Goal: Task Accomplishment & Management: Use online tool/utility

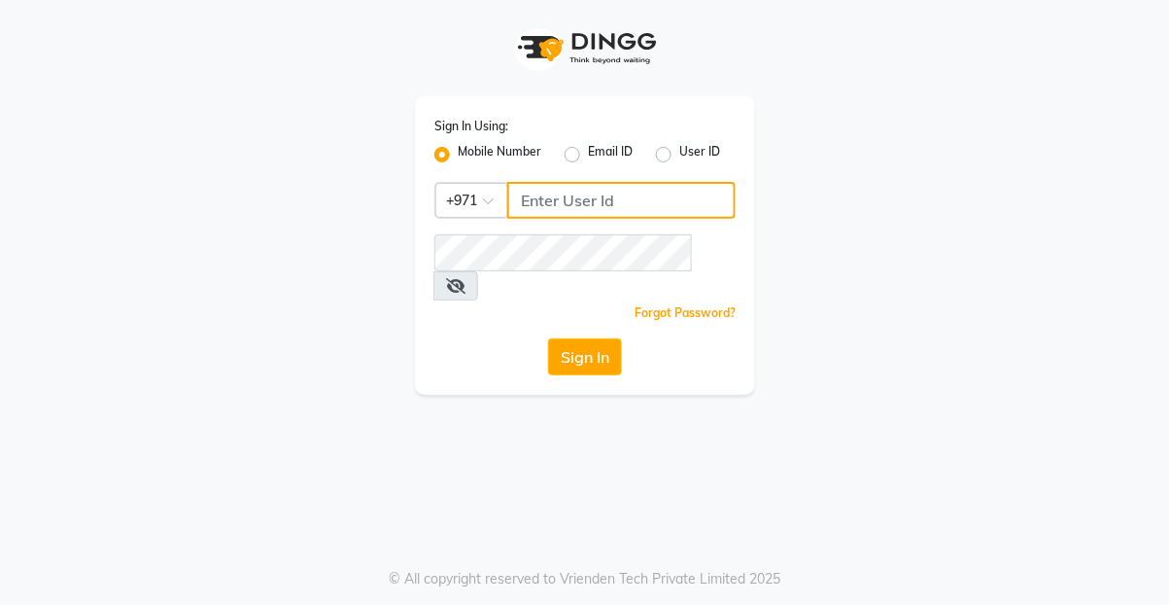
click at [573, 200] on input "Username" at bounding box center [621, 200] width 228 height 37
click at [573, 203] on input "Username" at bounding box center [621, 200] width 228 height 37
type input "524313703"
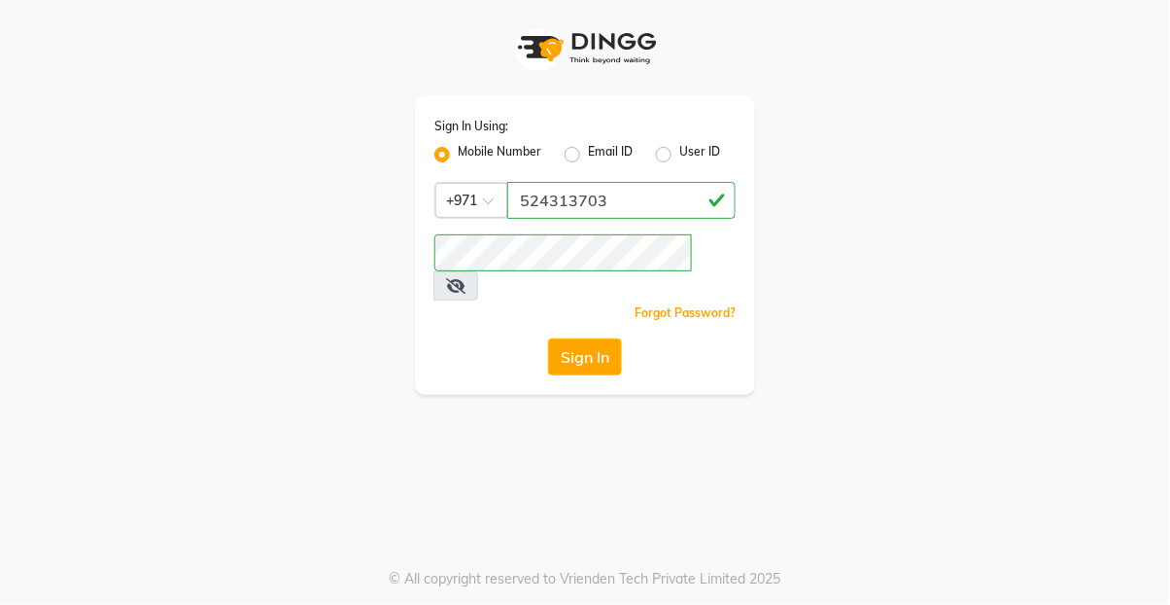
click at [591, 338] on button "Sign In" at bounding box center [585, 356] width 74 height 37
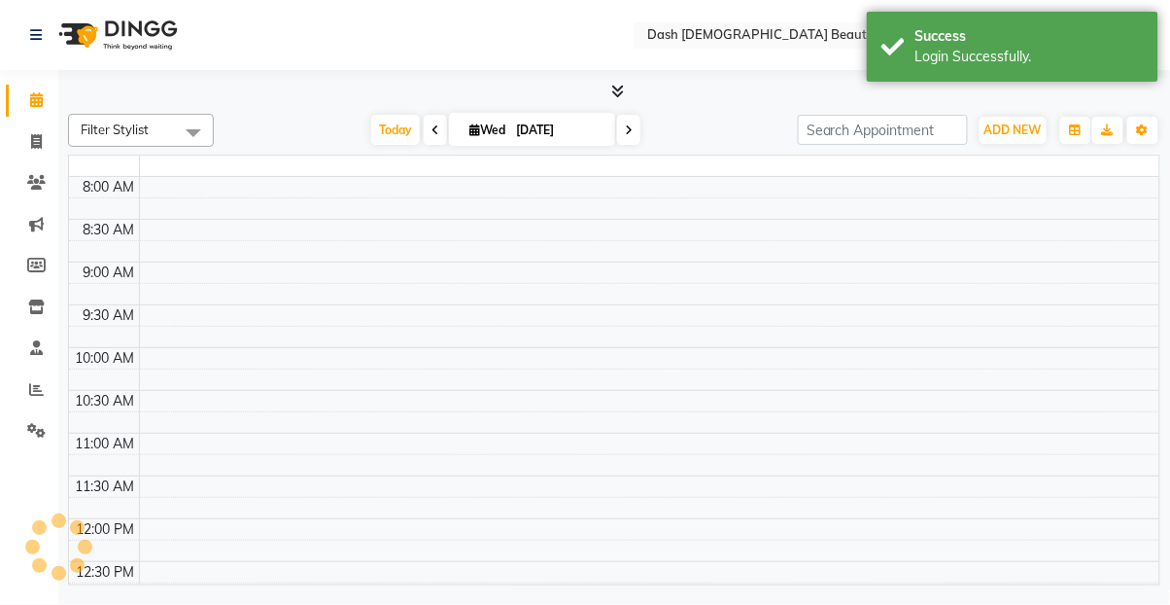
select select "en"
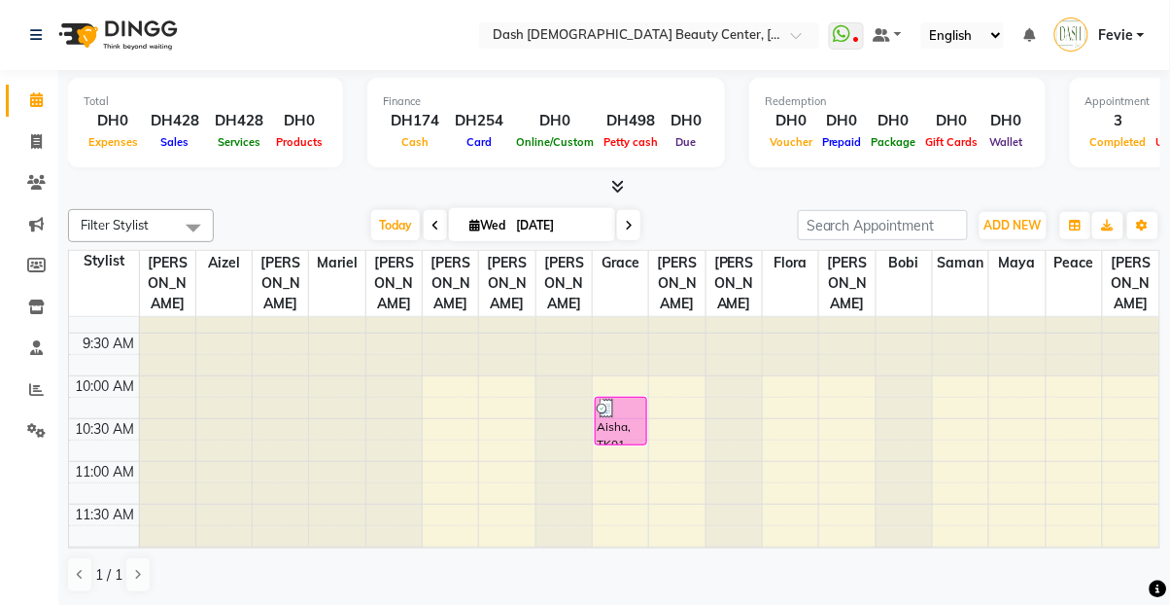
scroll to position [23, 0]
click at [36, 440] on span at bounding box center [36, 431] width 34 height 22
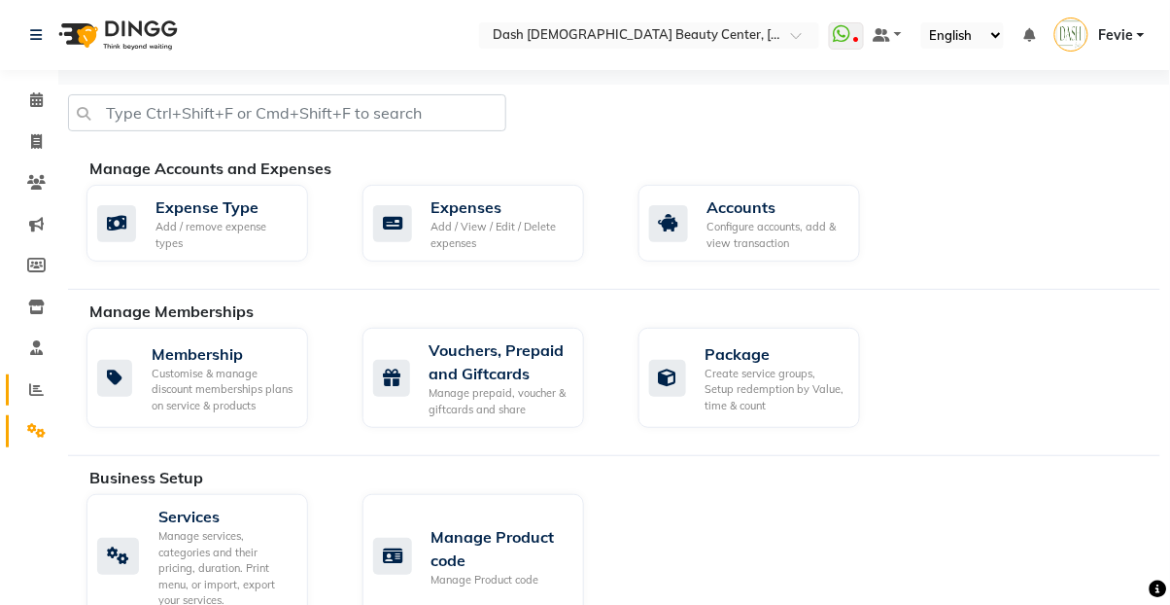
click at [50, 395] on span at bounding box center [36, 390] width 34 height 22
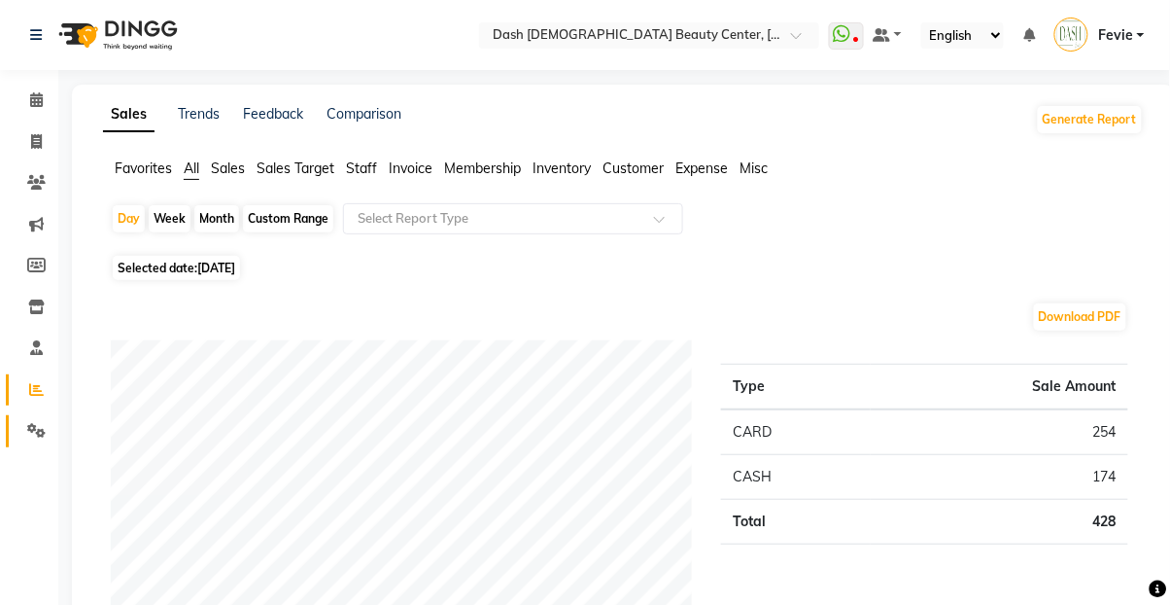
click at [47, 440] on span at bounding box center [36, 431] width 34 height 22
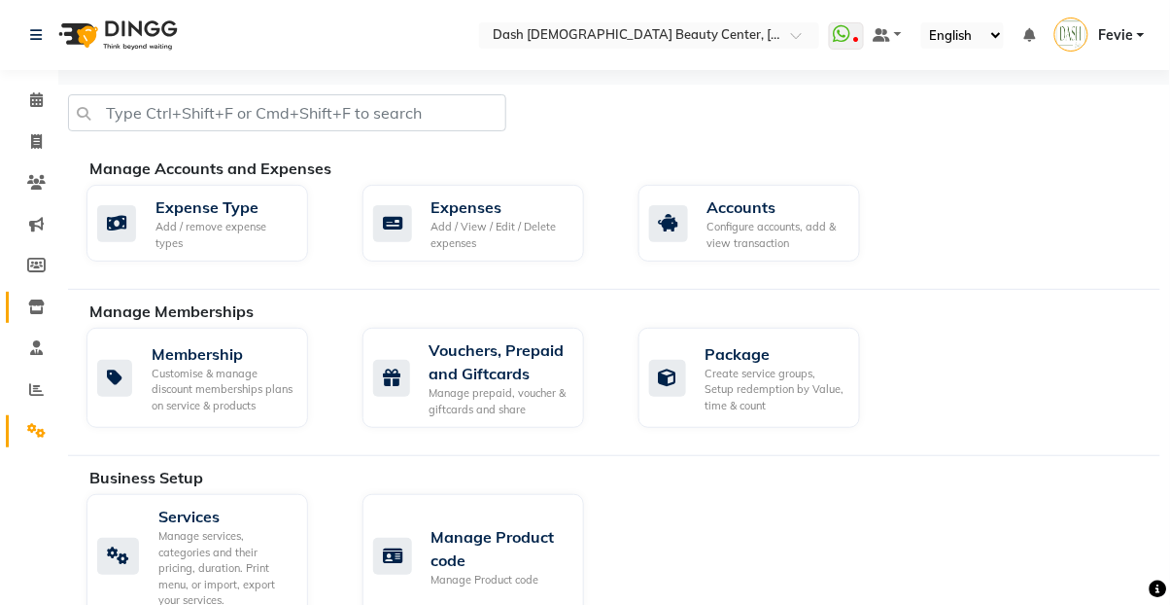
click at [41, 308] on icon at bounding box center [36, 306] width 17 height 15
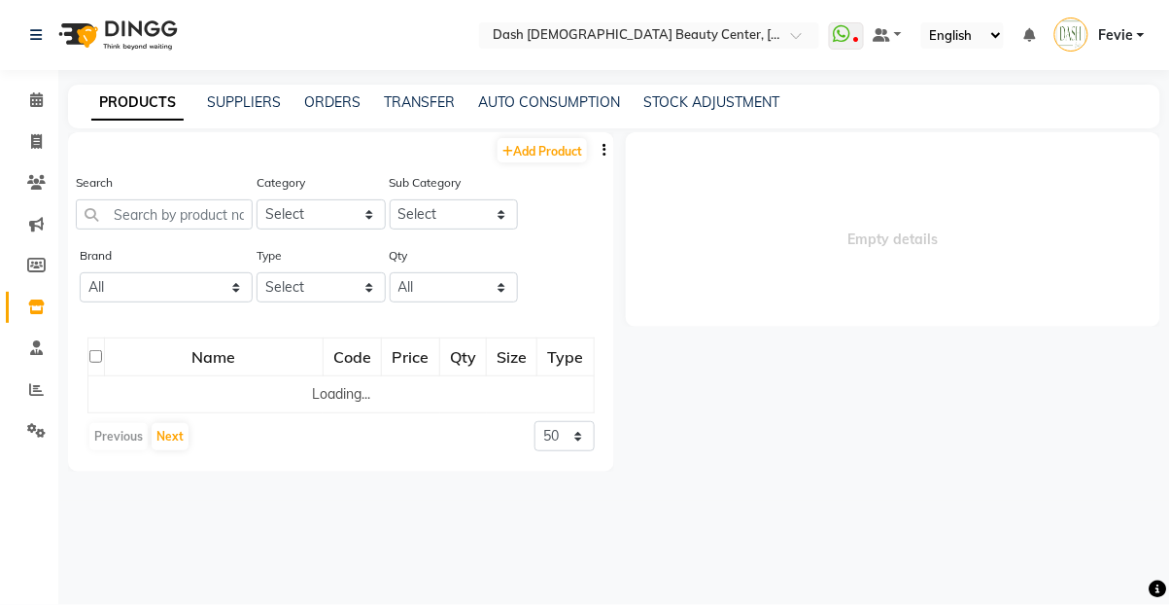
select select
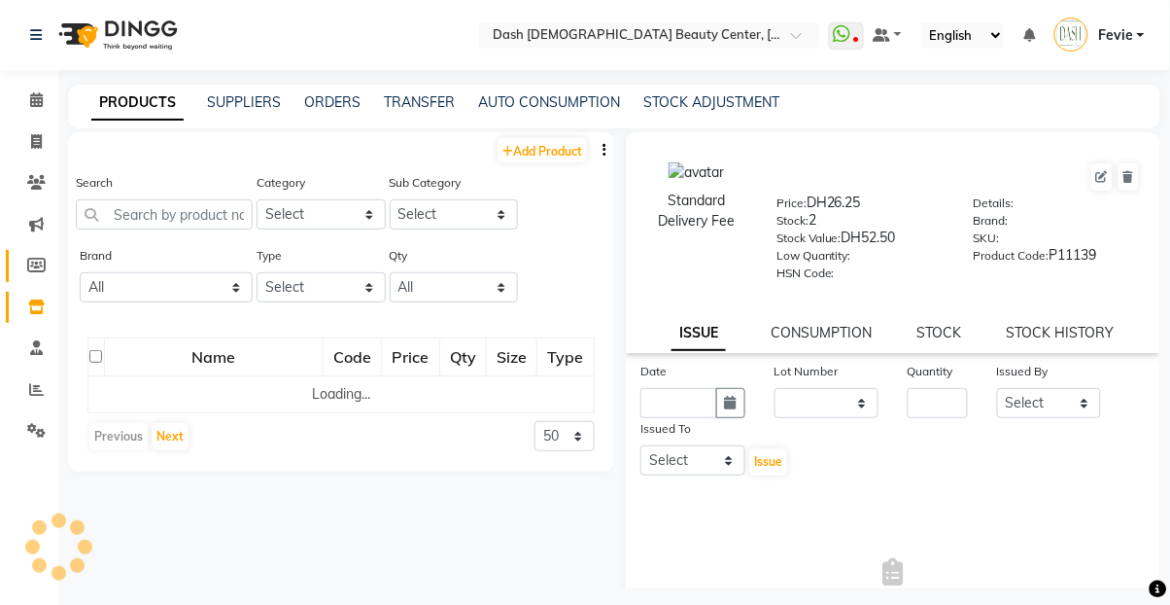
click at [39, 272] on icon at bounding box center [36, 265] width 18 height 15
select select
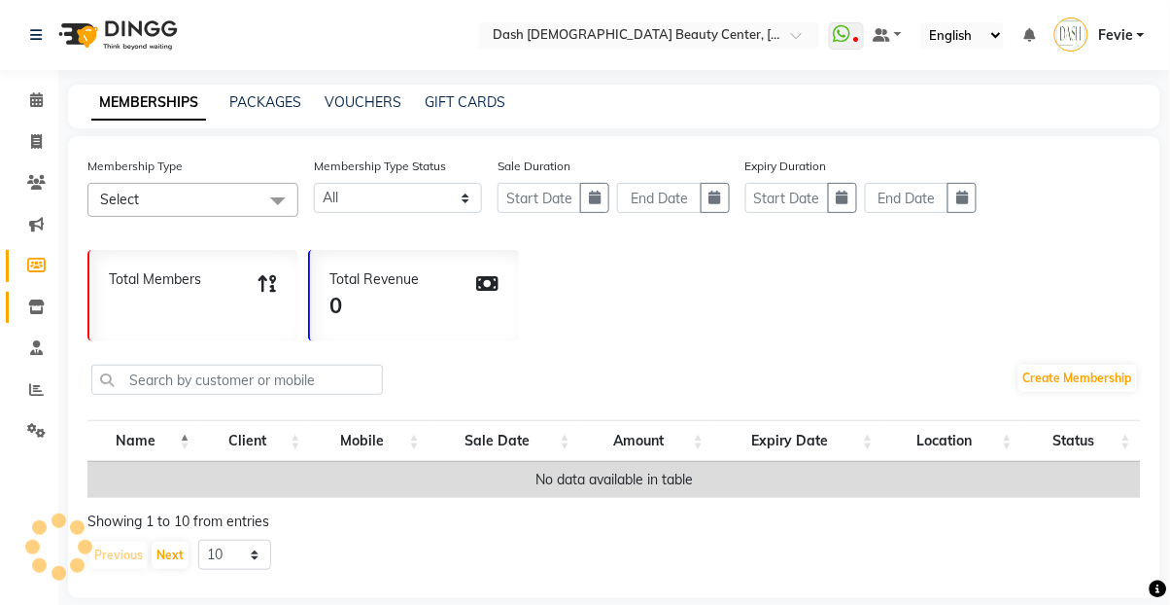
click at [39, 319] on link "Inventory" at bounding box center [29, 308] width 47 height 32
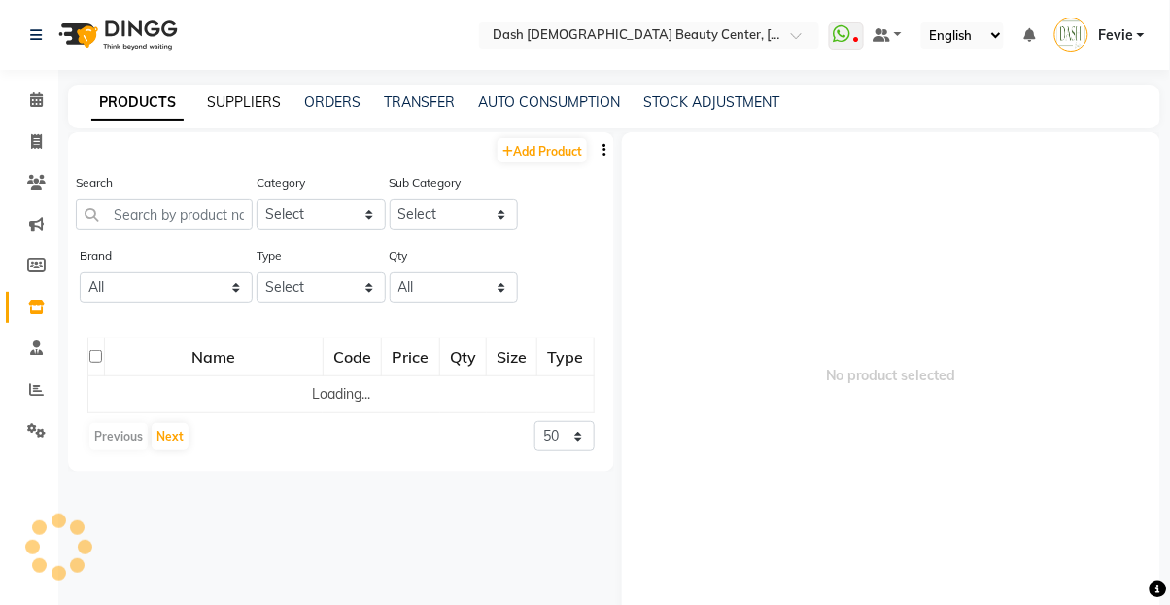
click at [274, 107] on link "SUPPLIERS" at bounding box center [244, 101] width 74 height 17
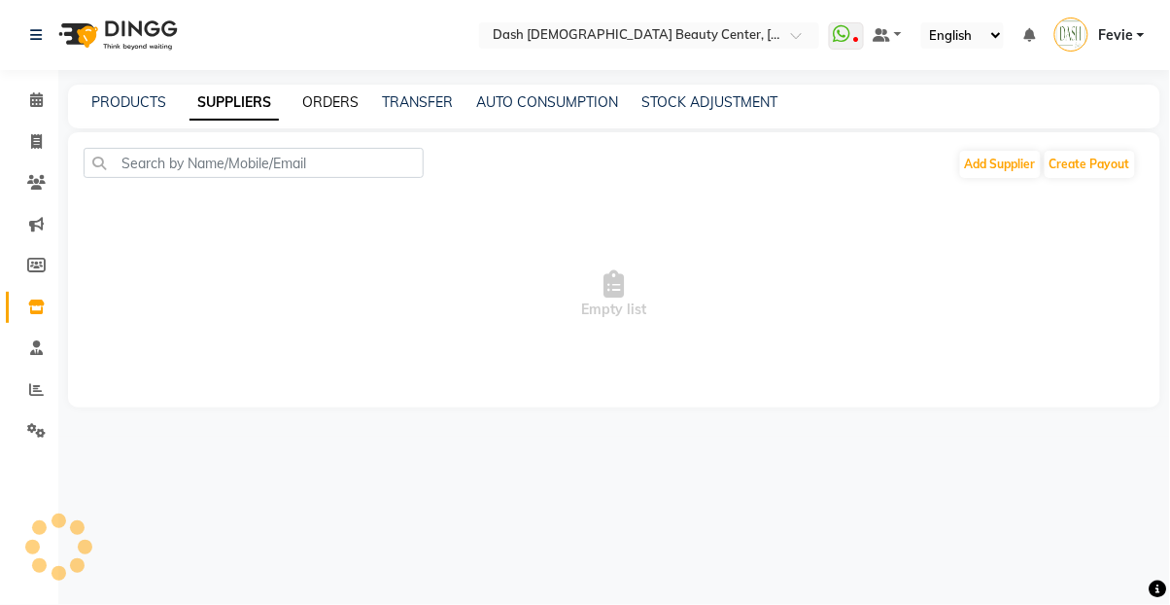
click at [341, 95] on link "ORDERS" at bounding box center [330, 101] width 56 height 17
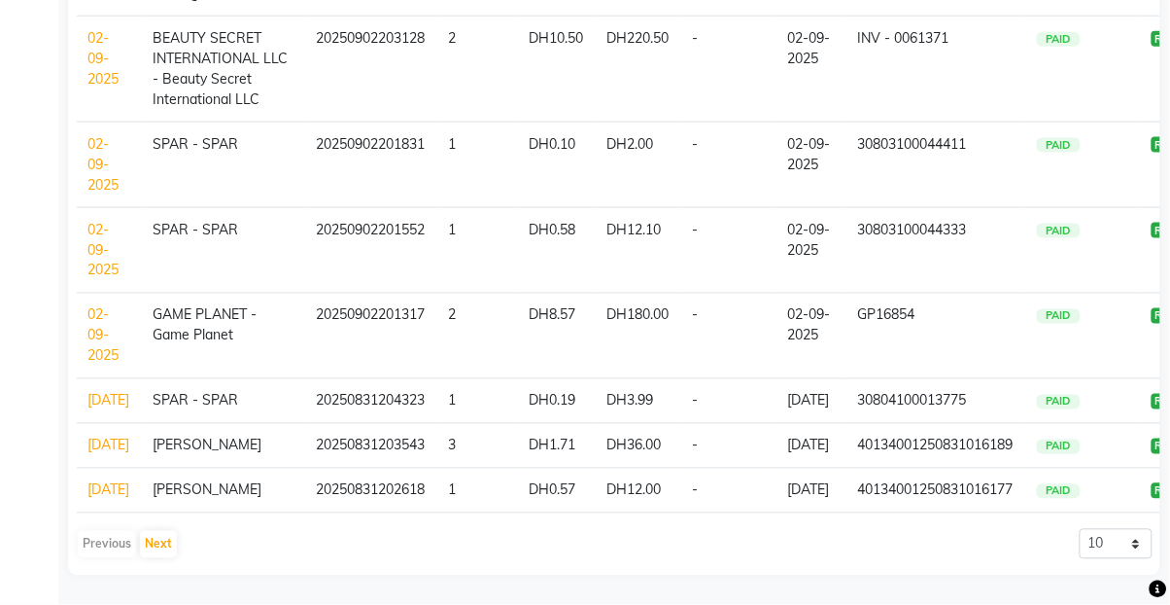
scroll to position [684, 0]
click at [167, 558] on button "Next" at bounding box center [158, 544] width 37 height 27
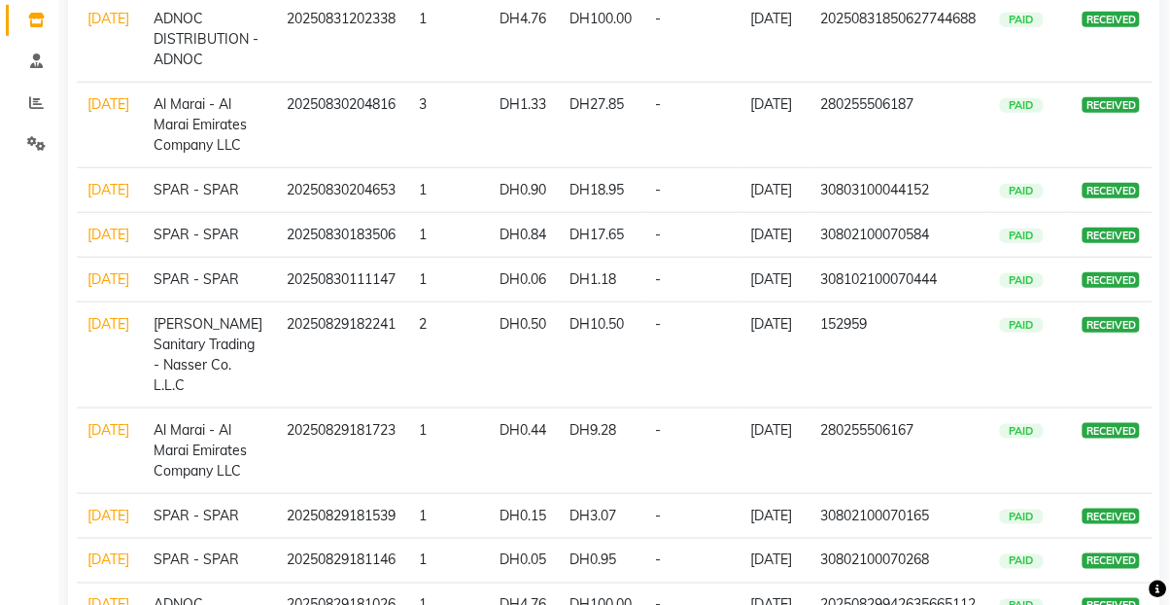
scroll to position [0, 0]
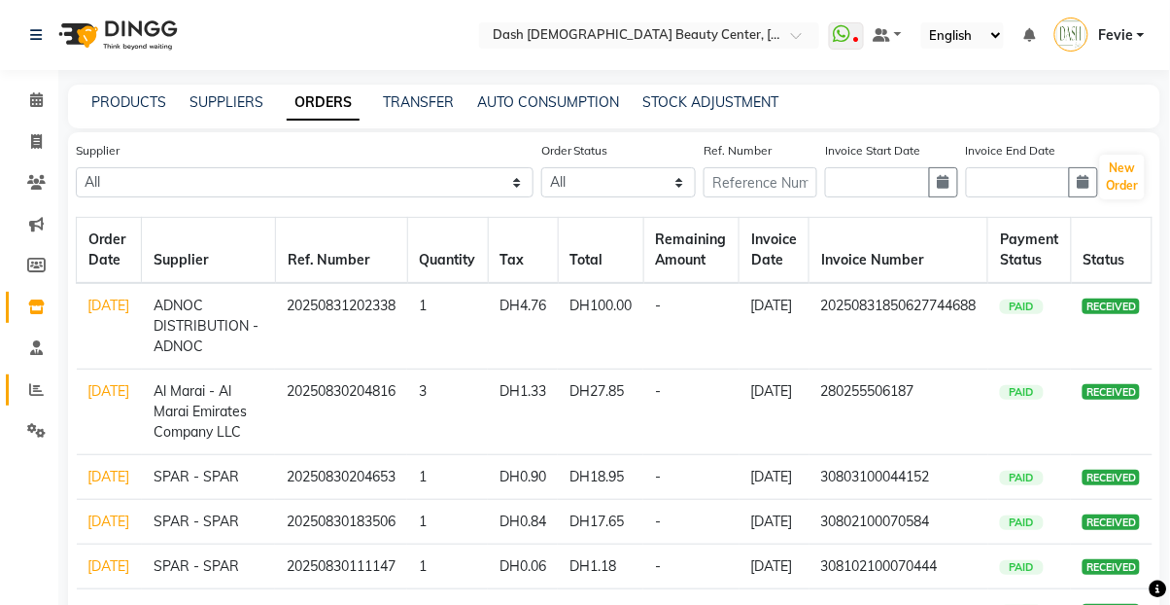
click at [28, 398] on span at bounding box center [36, 390] width 34 height 22
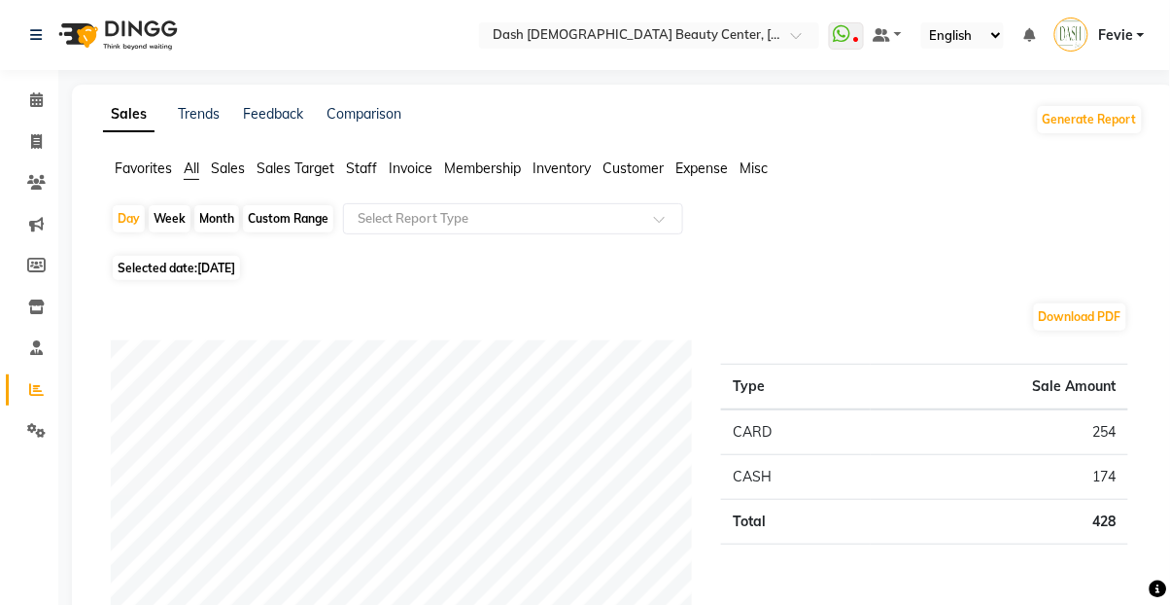
click at [49, 451] on li "Settings" at bounding box center [29, 431] width 58 height 42
click at [43, 446] on link "Settings" at bounding box center [29, 431] width 47 height 32
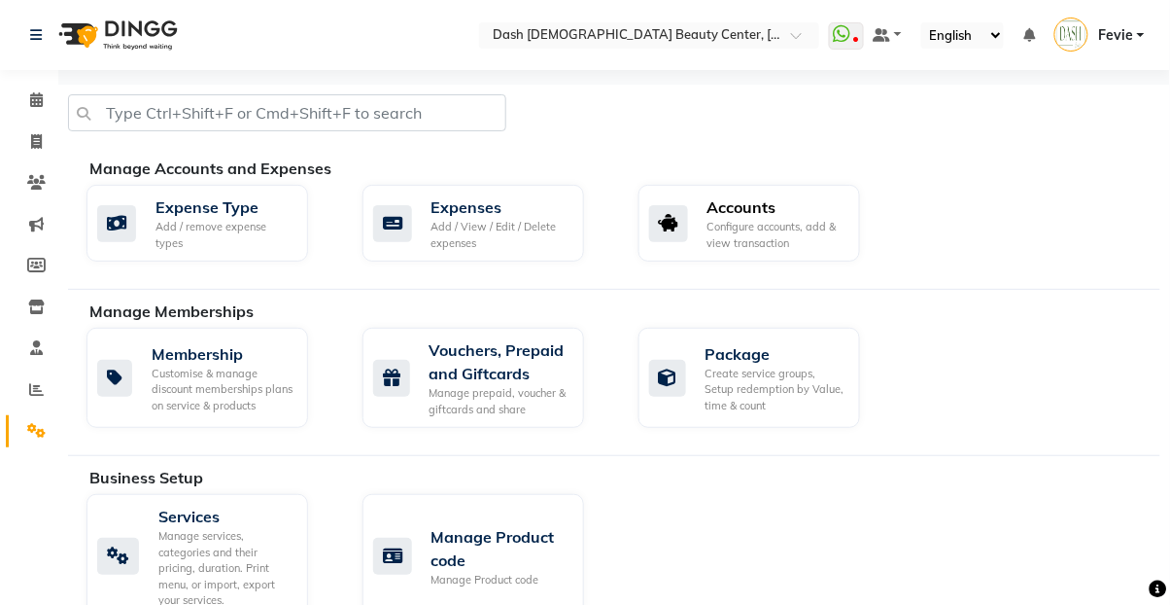
click at [767, 216] on div "Accounts" at bounding box center [776, 206] width 137 height 23
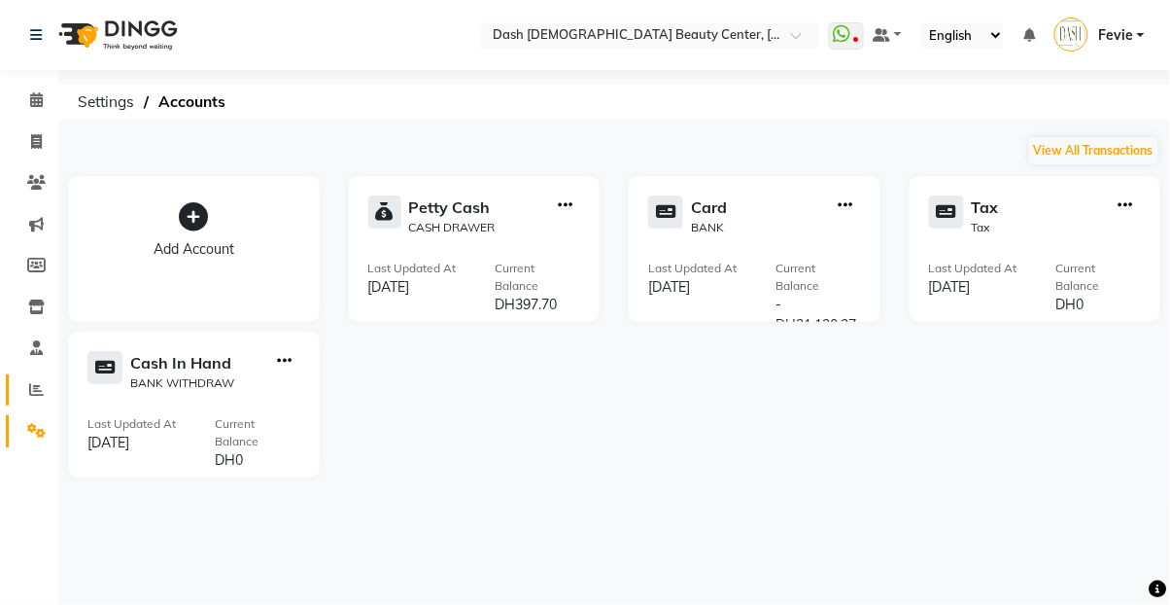
click at [44, 390] on span at bounding box center [36, 390] width 34 height 22
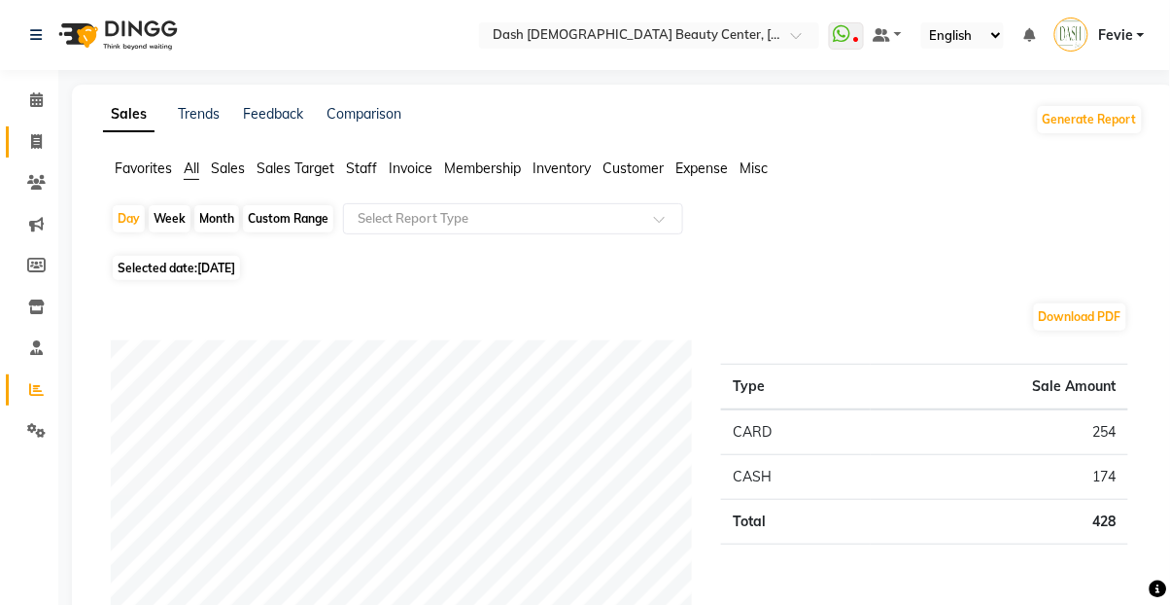
click at [33, 149] on span at bounding box center [36, 142] width 34 height 22
select select "service"
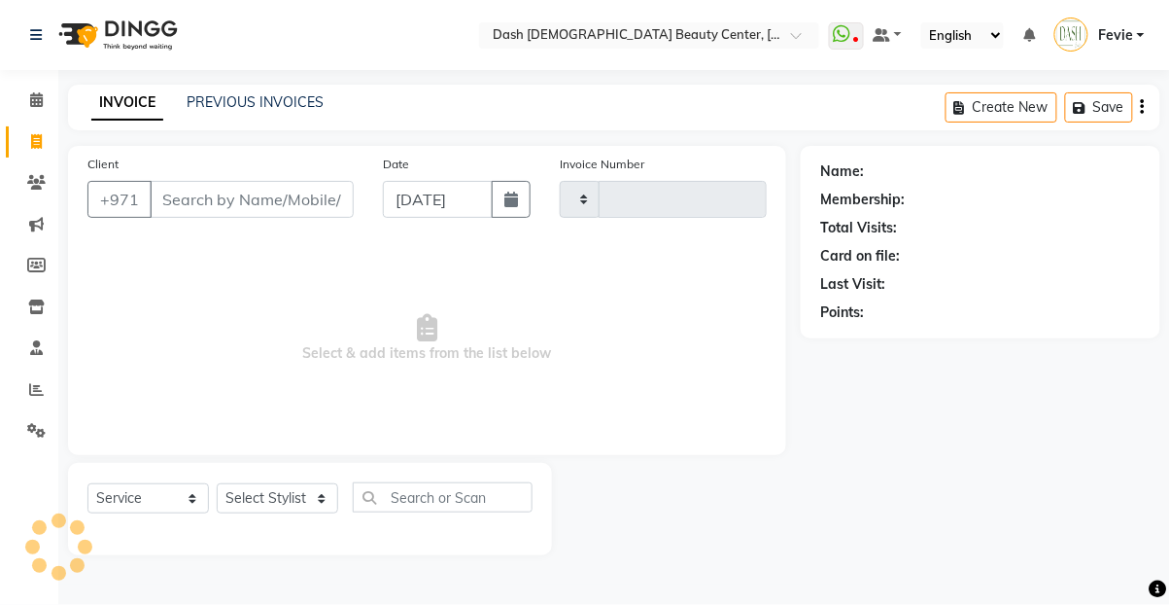
type input "3599"
select select "8372"
click at [24, 189] on span at bounding box center [36, 183] width 34 height 22
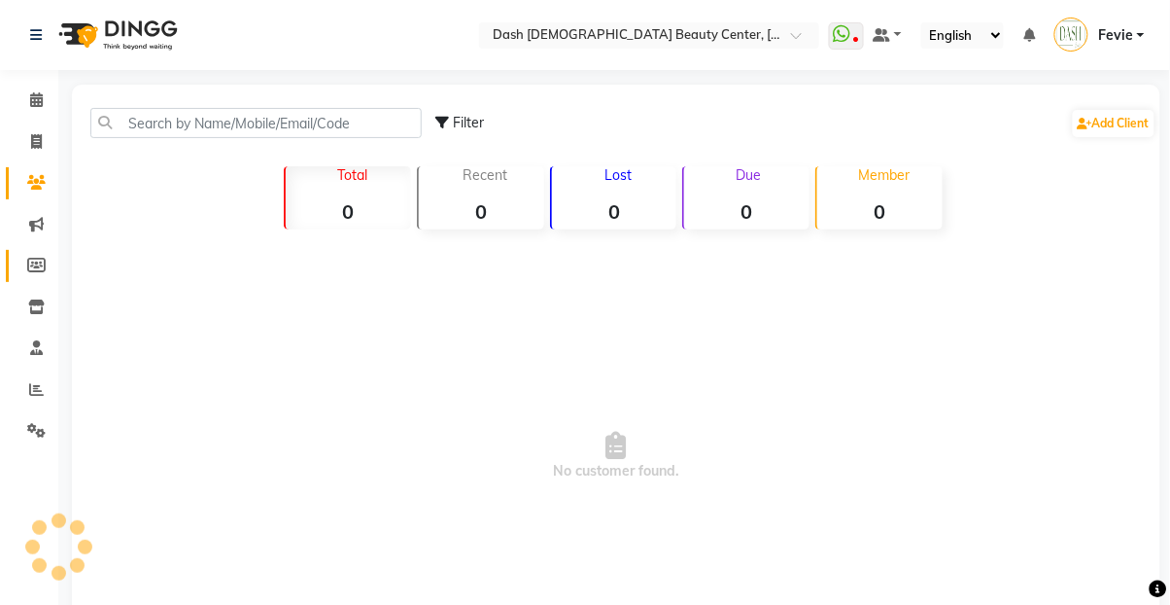
click at [48, 272] on span at bounding box center [36, 266] width 34 height 22
select select
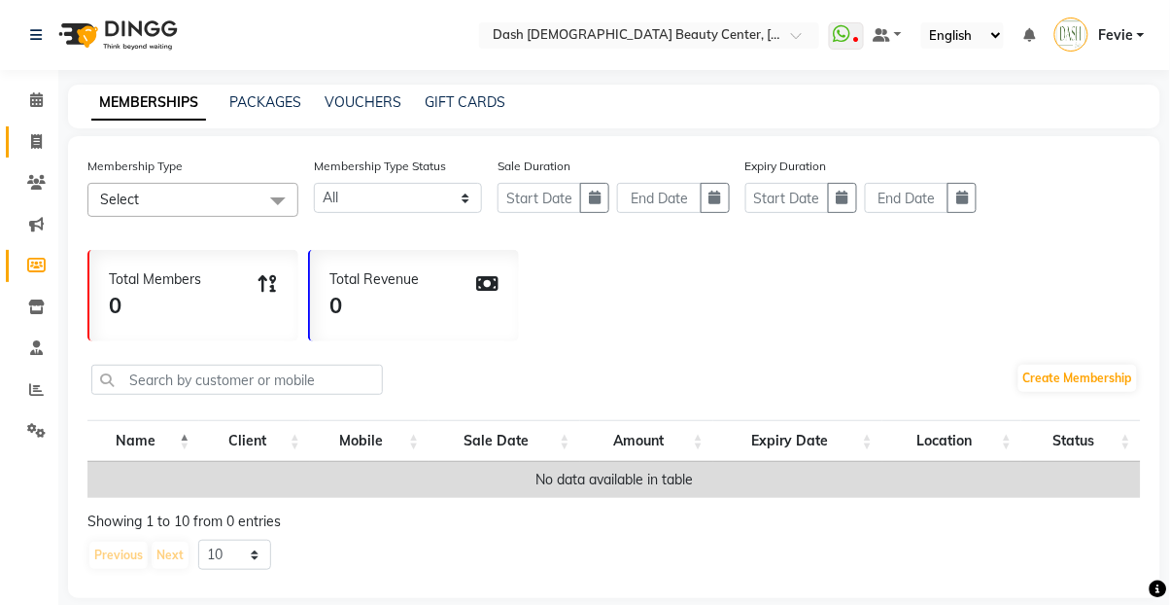
click at [36, 127] on link "Invoice" at bounding box center [29, 142] width 47 height 32
select select "service"
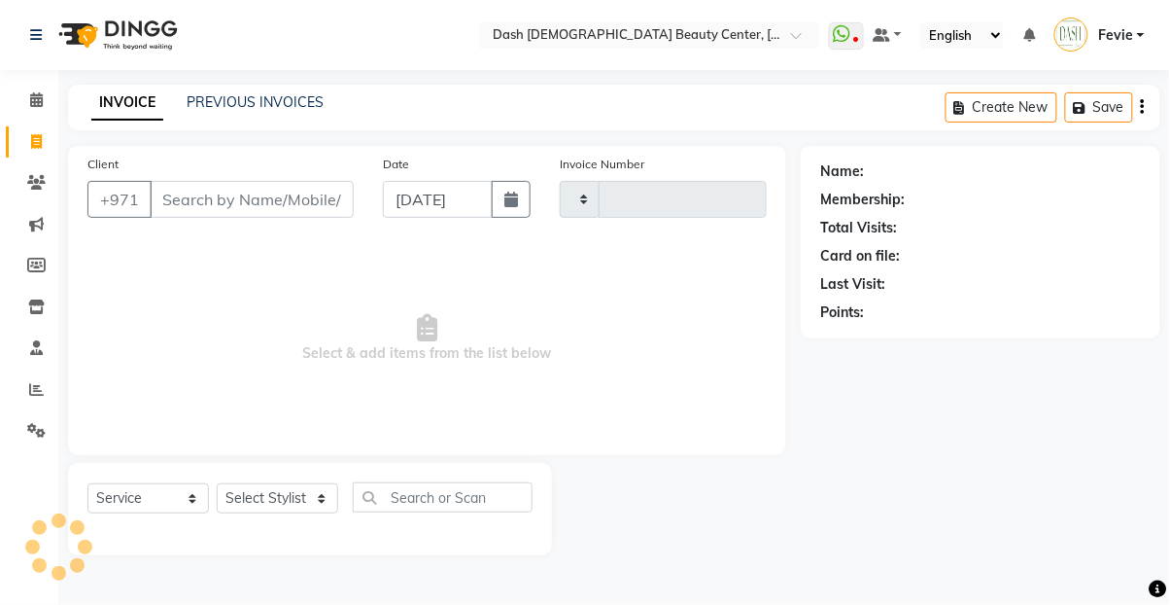
type input "3599"
select select "8372"
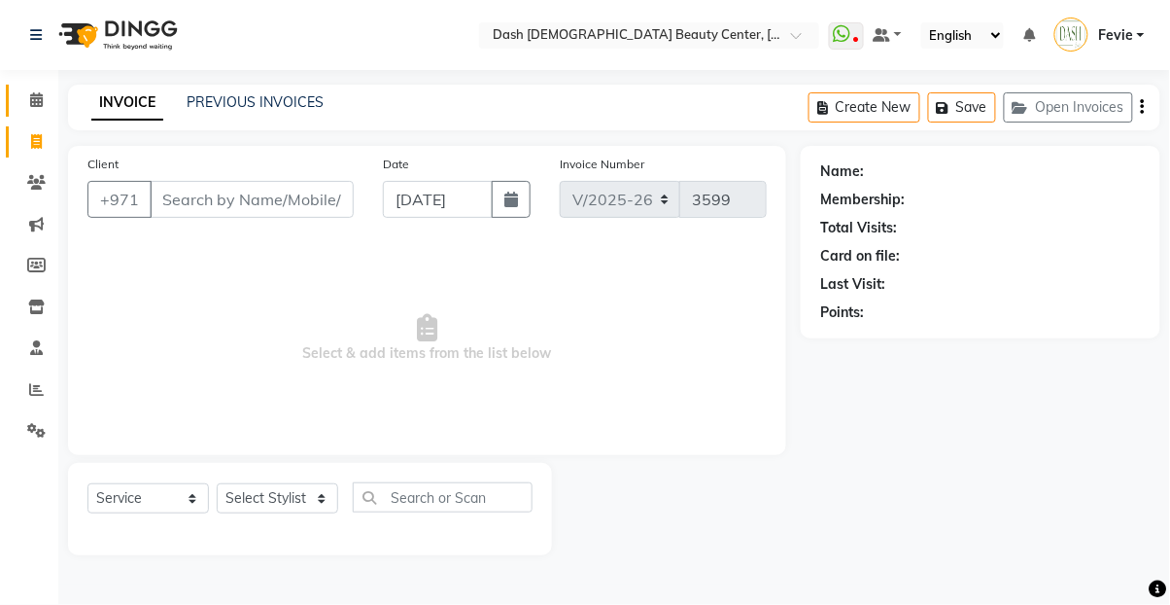
click at [41, 90] on span at bounding box center [36, 100] width 34 height 22
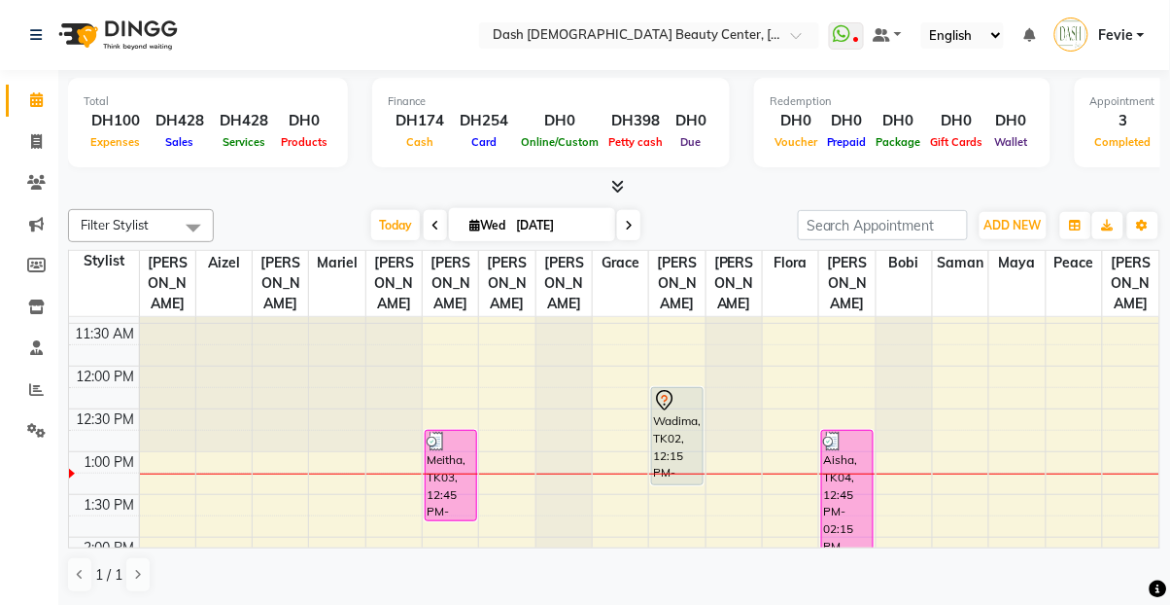
scroll to position [258, 0]
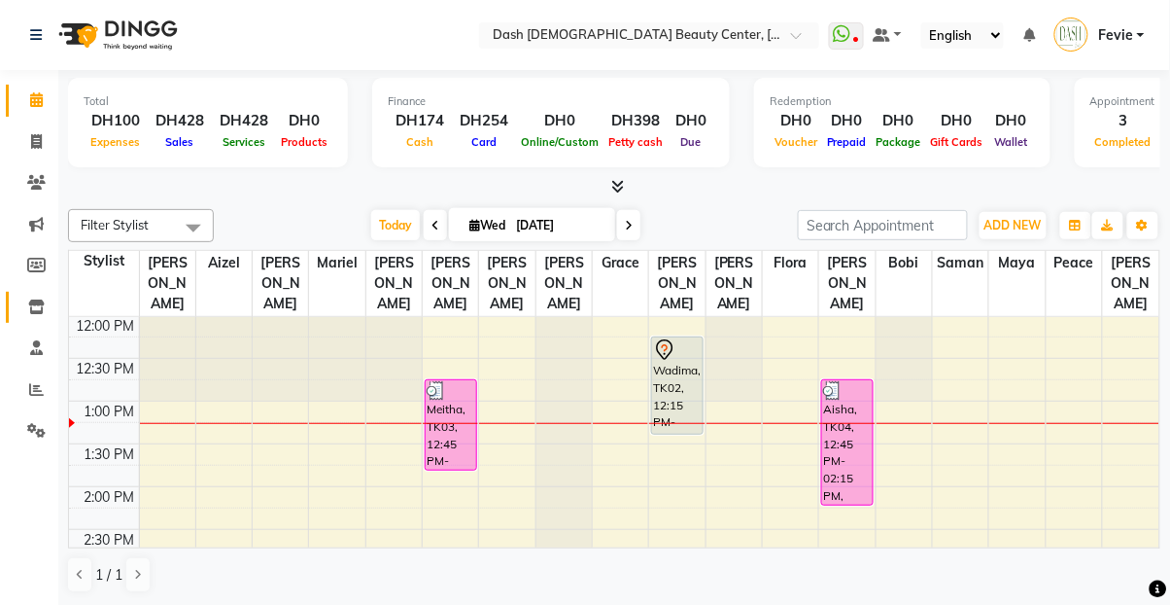
click at [42, 315] on span at bounding box center [36, 307] width 34 height 22
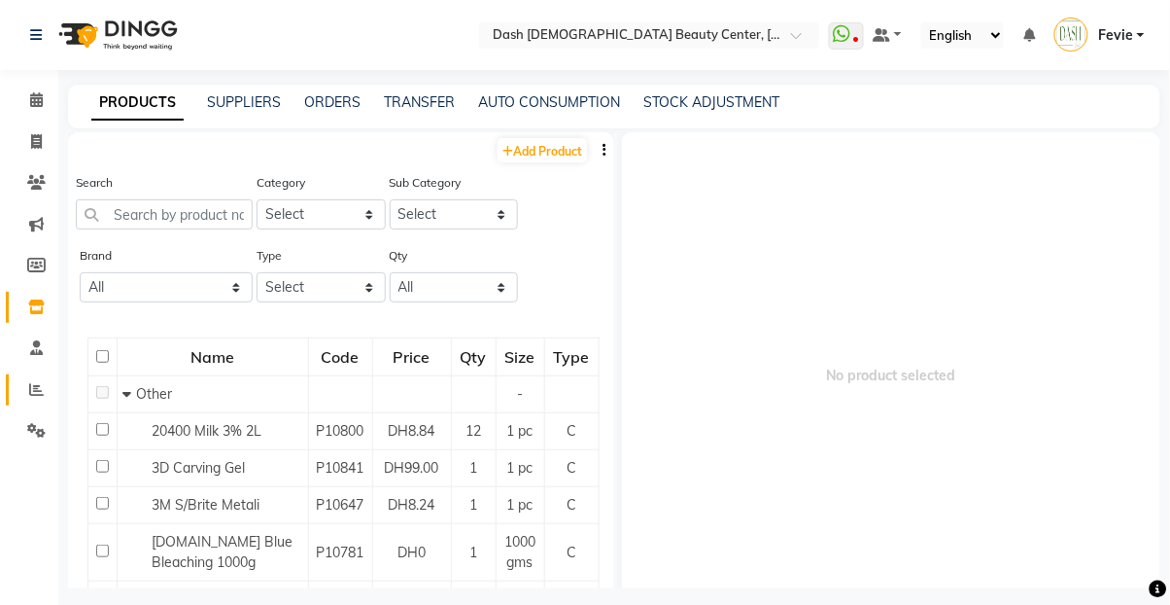
click at [36, 383] on icon at bounding box center [36, 389] width 15 height 15
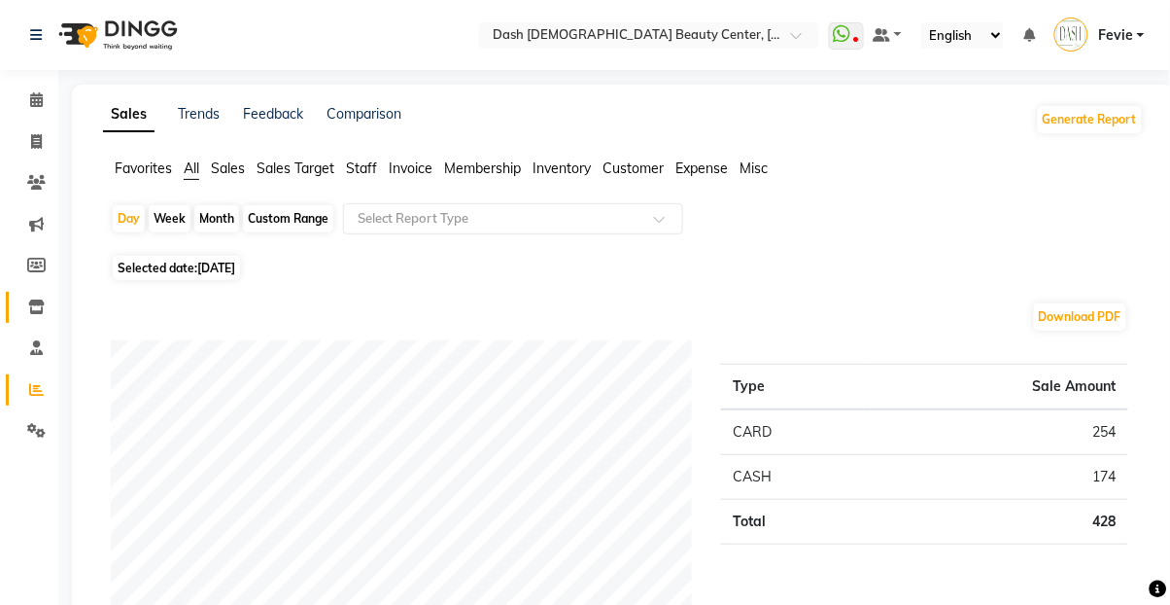
click at [24, 319] on link "Inventory" at bounding box center [29, 308] width 47 height 32
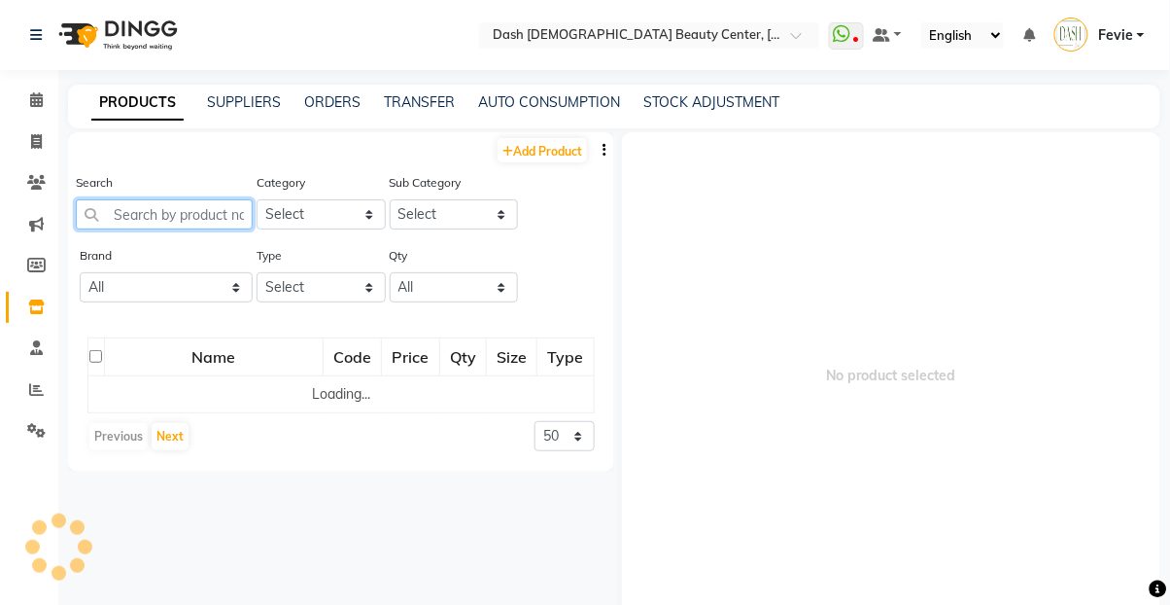
click at [213, 216] on input "text" at bounding box center [164, 214] width 177 height 30
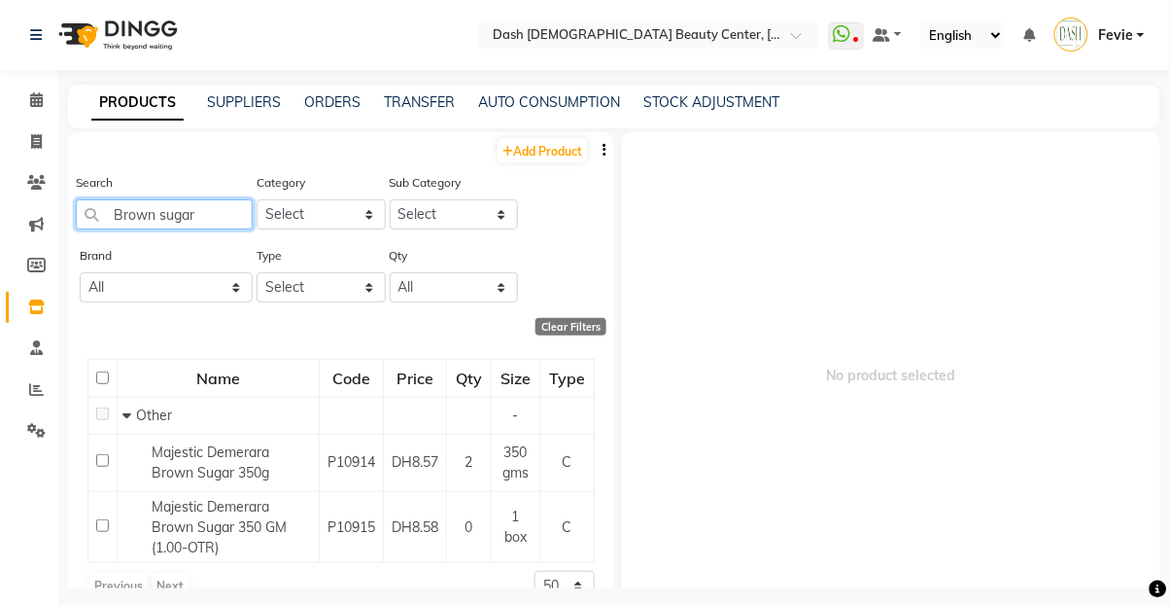
type input "Brown sugar"
click at [164, 477] on span "Majestic Demerara Brown Sugar 350g" at bounding box center [211, 462] width 118 height 38
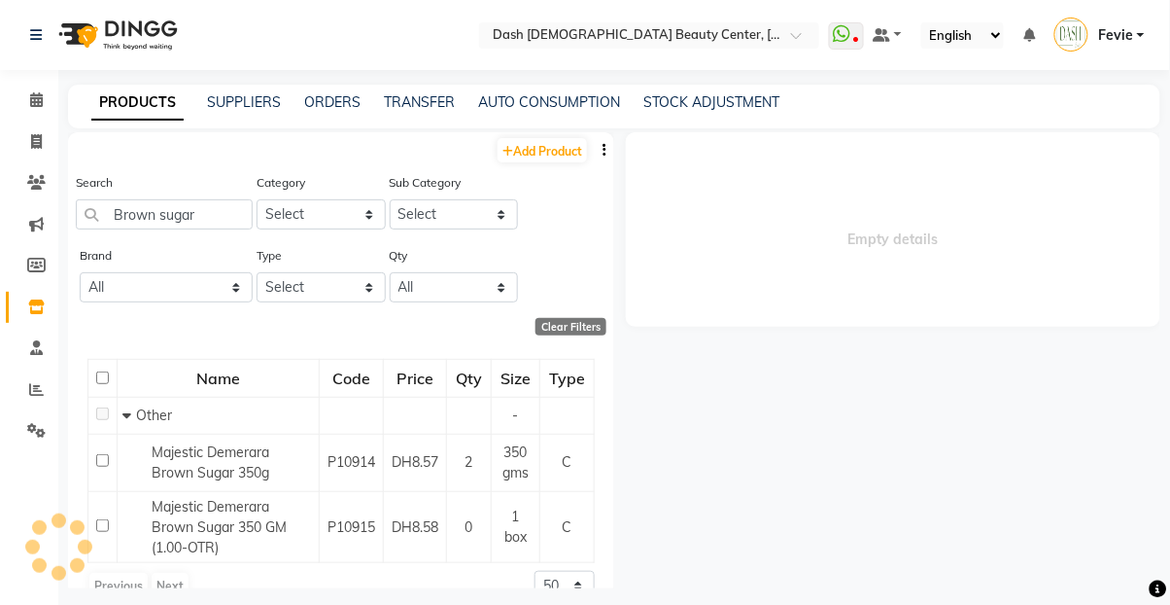
select select
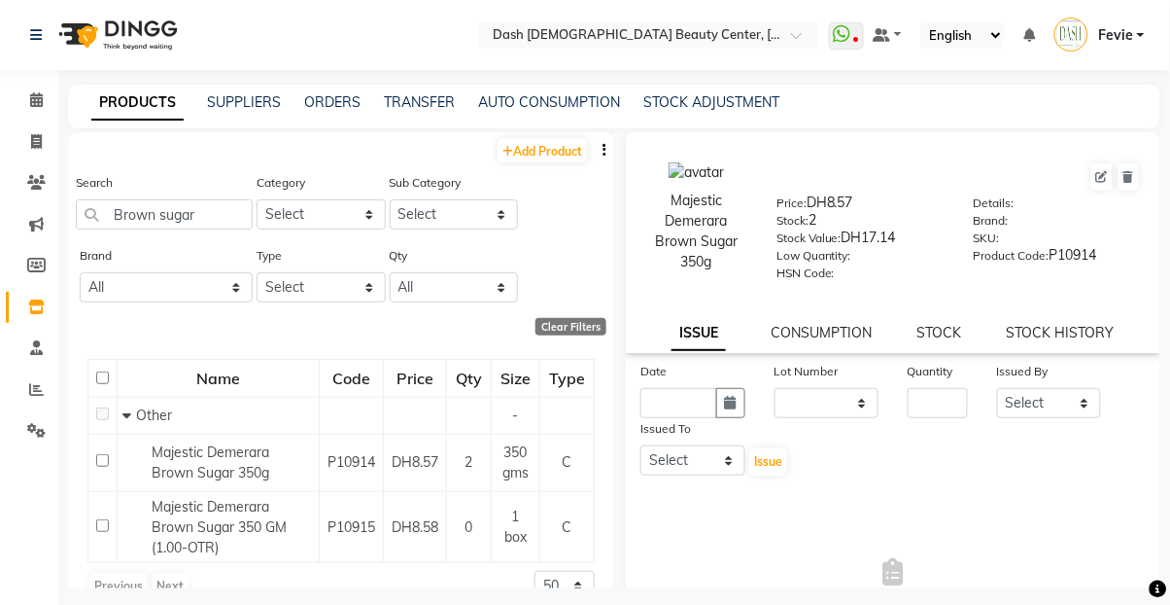
click at [737, 403] on button "button" at bounding box center [730, 403] width 29 height 30
select select "9"
select select "2025"
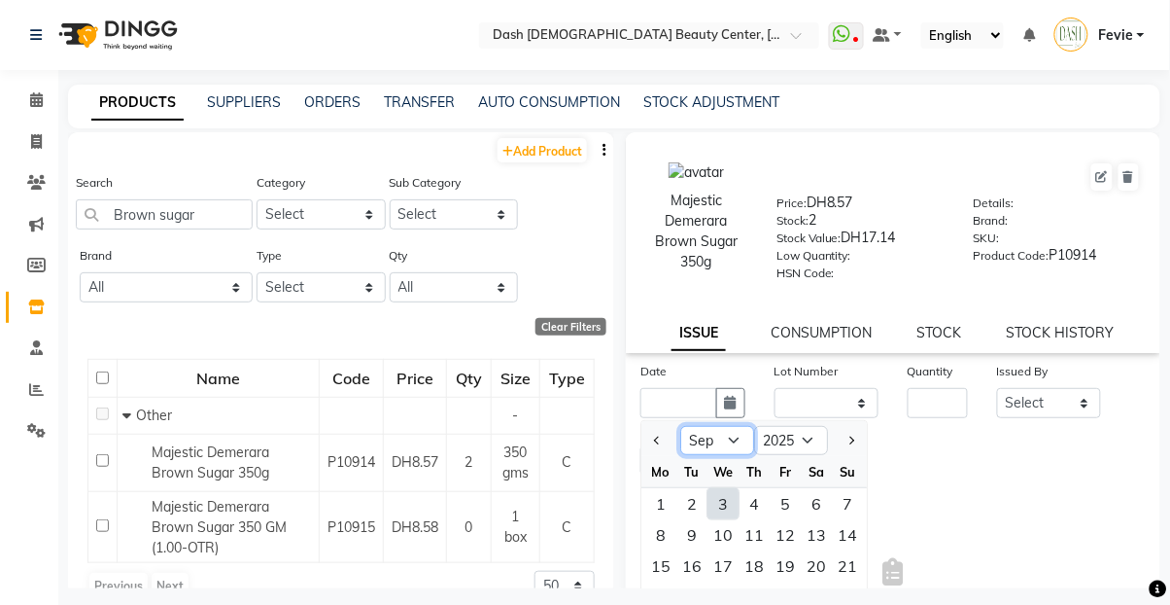
click at [736, 437] on select "Jan Feb Mar Apr May Jun [DATE] Aug Sep Oct Nov Dec" at bounding box center [717, 440] width 74 height 29
select select "8"
click at [680, 426] on select "Jan Feb Mar Apr May Jun [DATE] Aug Sep Oct Nov Dec" at bounding box center [717, 440] width 74 height 29
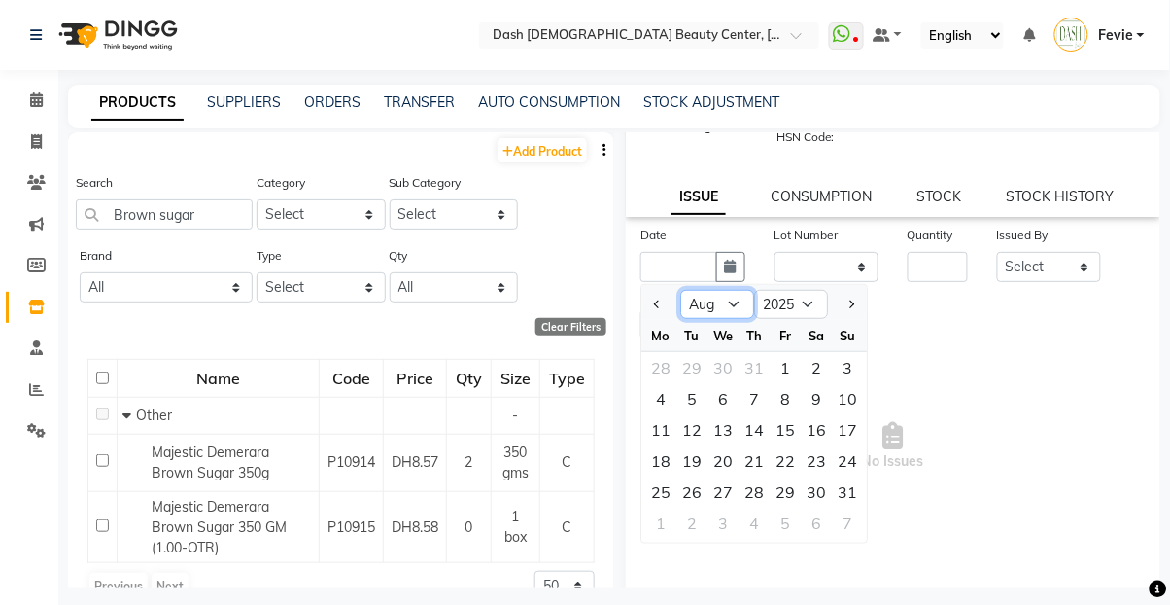
scroll to position [138, 0]
click at [823, 477] on div "30" at bounding box center [816, 489] width 31 height 31
type input "[DATE]"
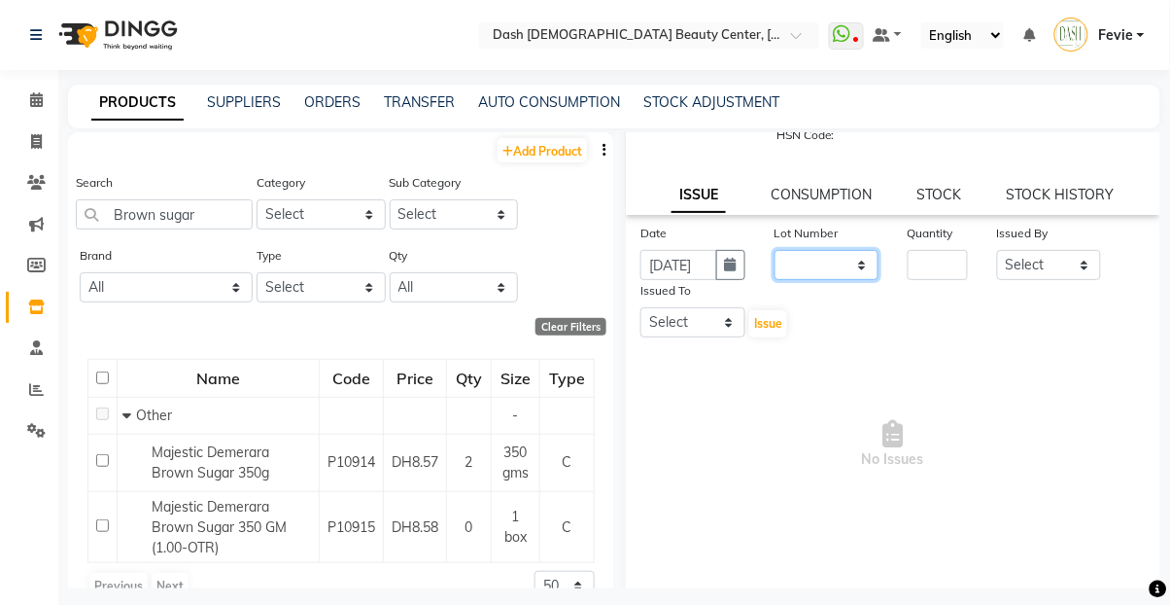
click at [831, 256] on select "None" at bounding box center [827, 265] width 105 height 30
select select "0: null"
click at [775, 250] on select "None" at bounding box center [827, 265] width 105 height 30
click at [937, 261] on input "number" at bounding box center [938, 265] width 60 height 30
type input "1"
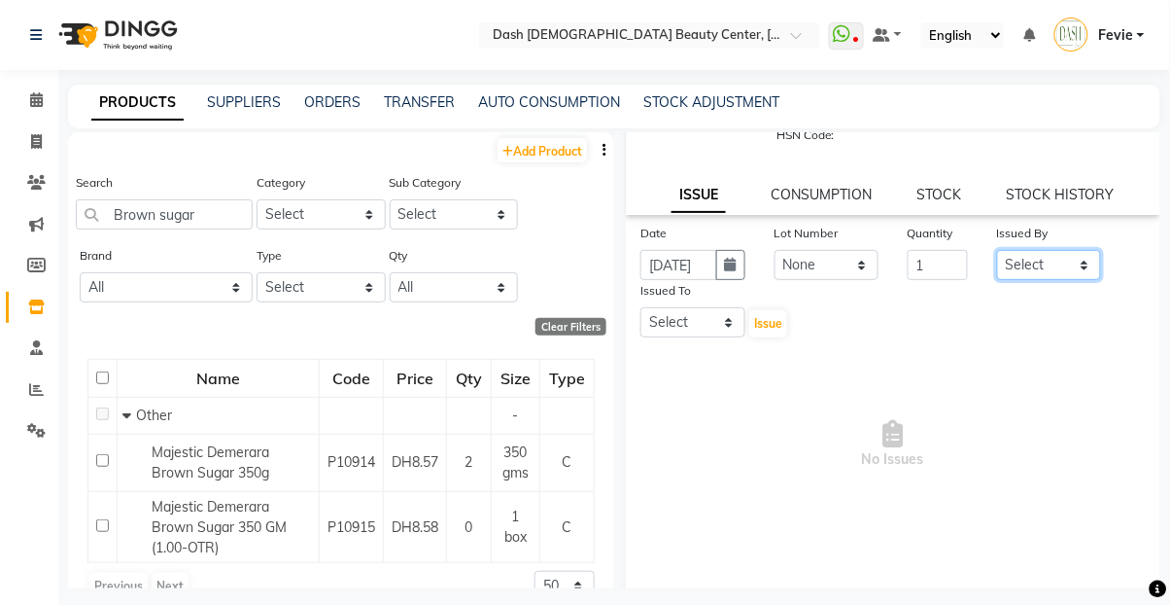
click at [1053, 255] on select "Select [PERSON_NAME] [PERSON_NAME] [PERSON_NAME] [PERSON_NAME] [PERSON_NAME] [P…" at bounding box center [1049, 265] width 105 height 30
select select "81096"
click at [997, 250] on select "Select [PERSON_NAME] [PERSON_NAME] [PERSON_NAME] [PERSON_NAME] [PERSON_NAME] [P…" at bounding box center [1049, 265] width 105 height 30
click at [675, 312] on select "Select [PERSON_NAME] [PERSON_NAME] [PERSON_NAME] [PERSON_NAME] [PERSON_NAME] [P…" at bounding box center [693, 322] width 105 height 30
select select "86588"
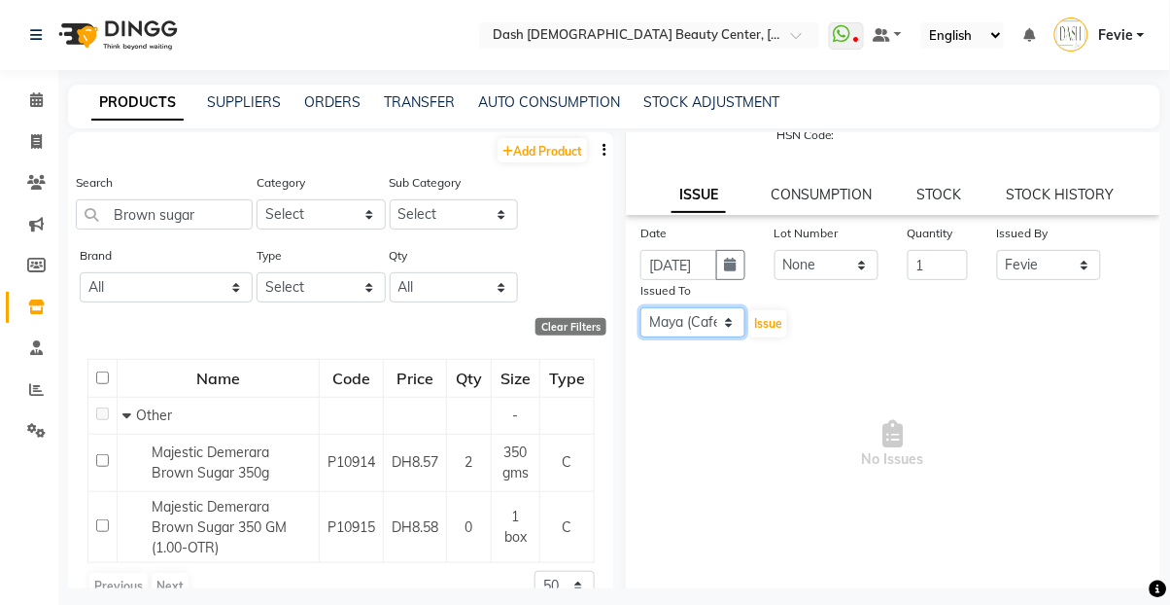
click at [641, 307] on select "Select [PERSON_NAME] [PERSON_NAME] [PERSON_NAME] [PERSON_NAME] [PERSON_NAME] [P…" at bounding box center [693, 322] width 105 height 30
click at [781, 330] on span "Issue" at bounding box center [768, 323] width 28 height 15
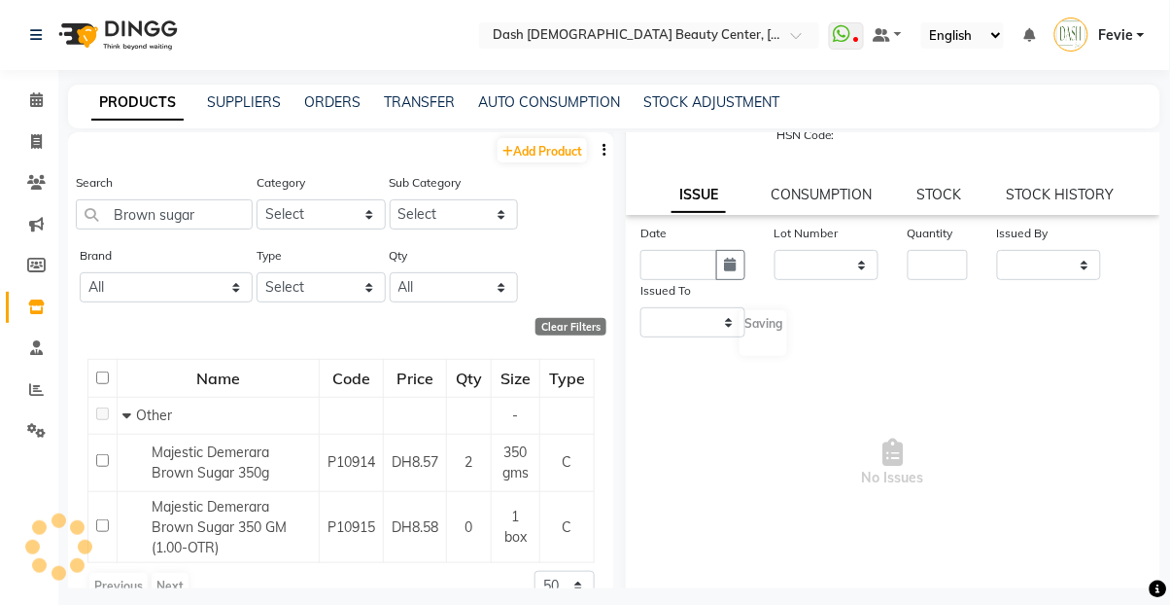
scroll to position [0, 0]
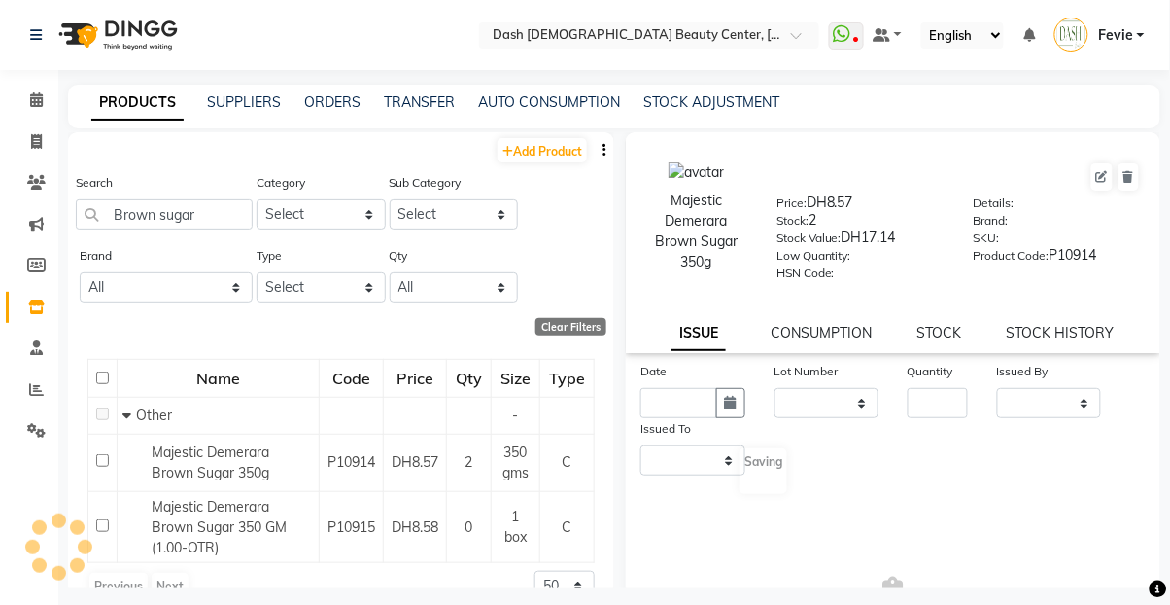
select select
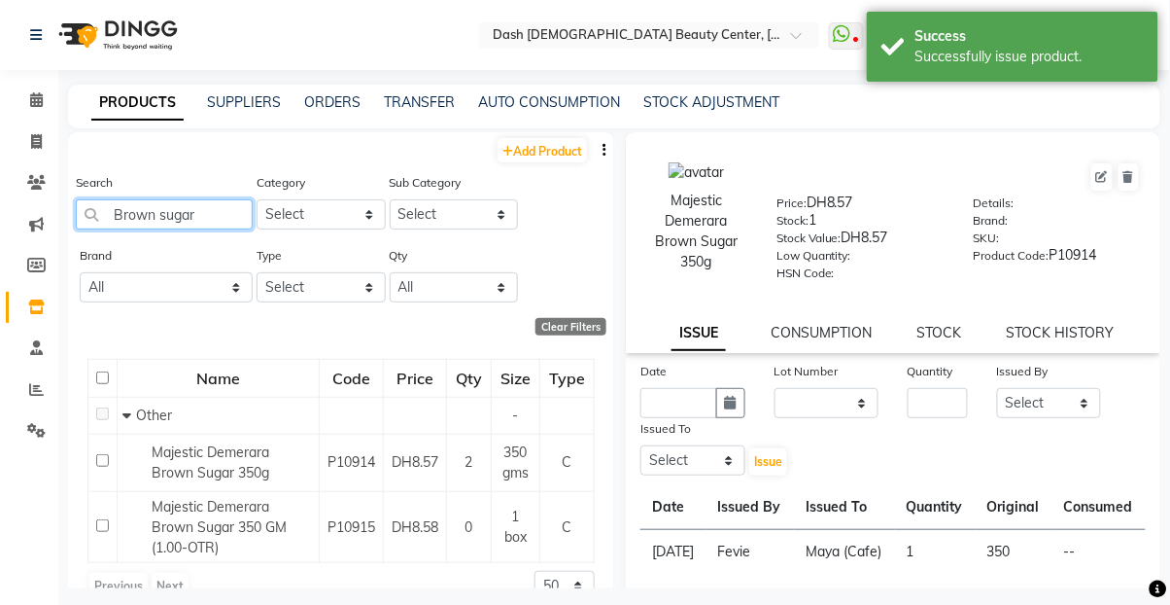
click at [216, 220] on input "Brown sugar" at bounding box center [164, 214] width 177 height 30
type input "B"
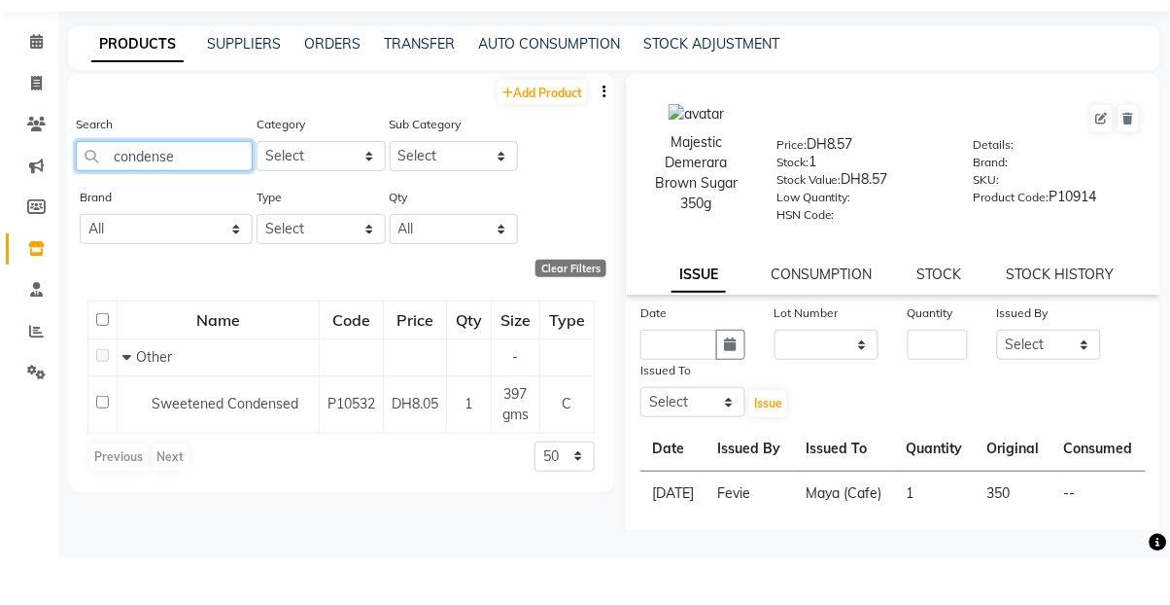
type input "condense"
click at [210, 451] on span "Sweetened Condensed" at bounding box center [225, 449] width 147 height 17
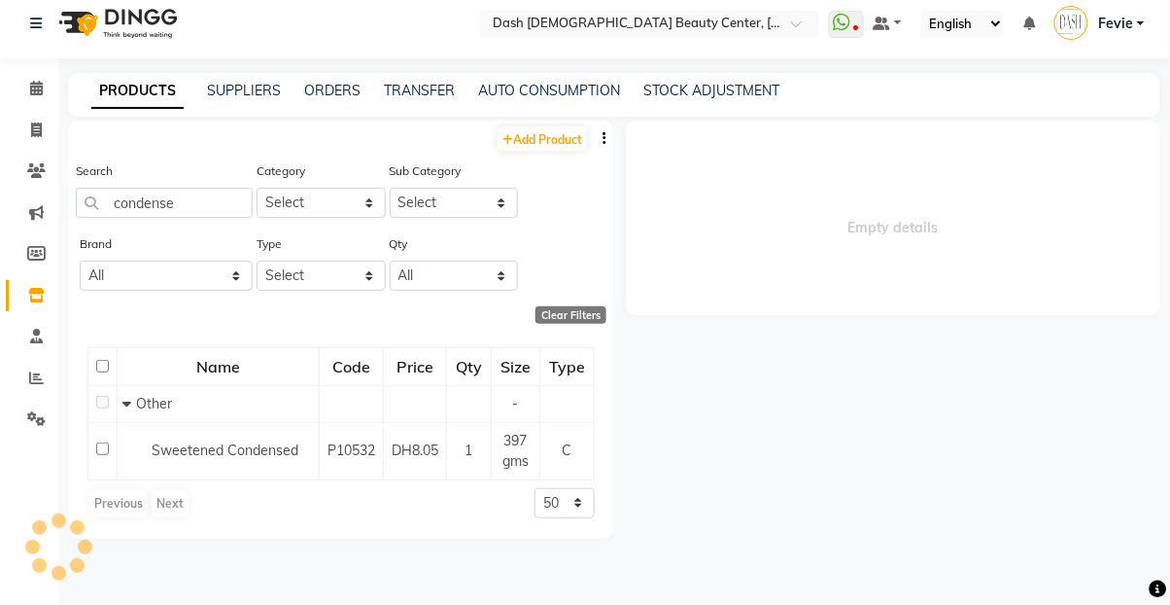
select select
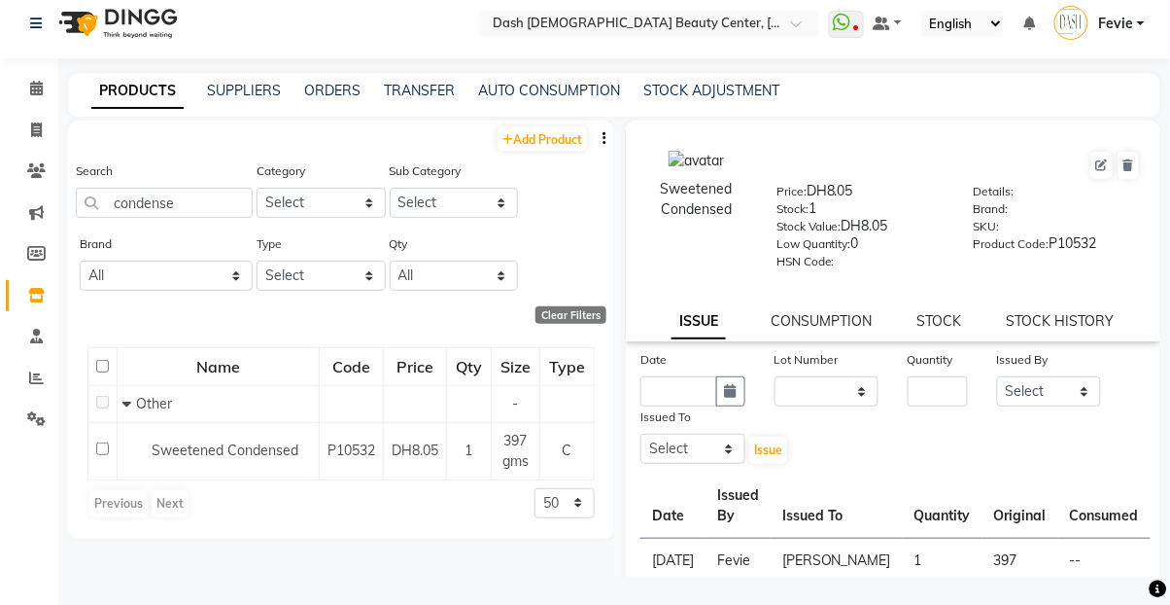
click at [723, 384] on button "button" at bounding box center [730, 391] width 29 height 30
select select "9"
select select "2025"
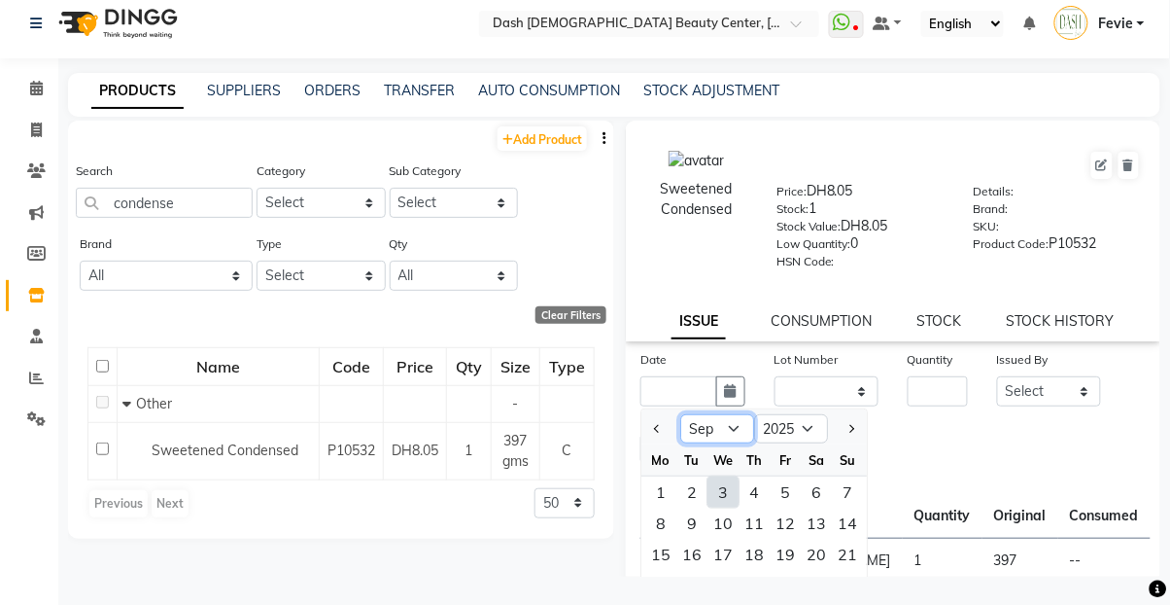
click at [717, 428] on select "Jan Feb Mar Apr May Jun [DATE] Aug Sep Oct Nov Dec" at bounding box center [717, 428] width 74 height 29
select select "8"
click at [680, 414] on select "Jan Feb Mar Apr May Jun [DATE] Aug Sep Oct Nov Dec" at bounding box center [717, 428] width 74 height 29
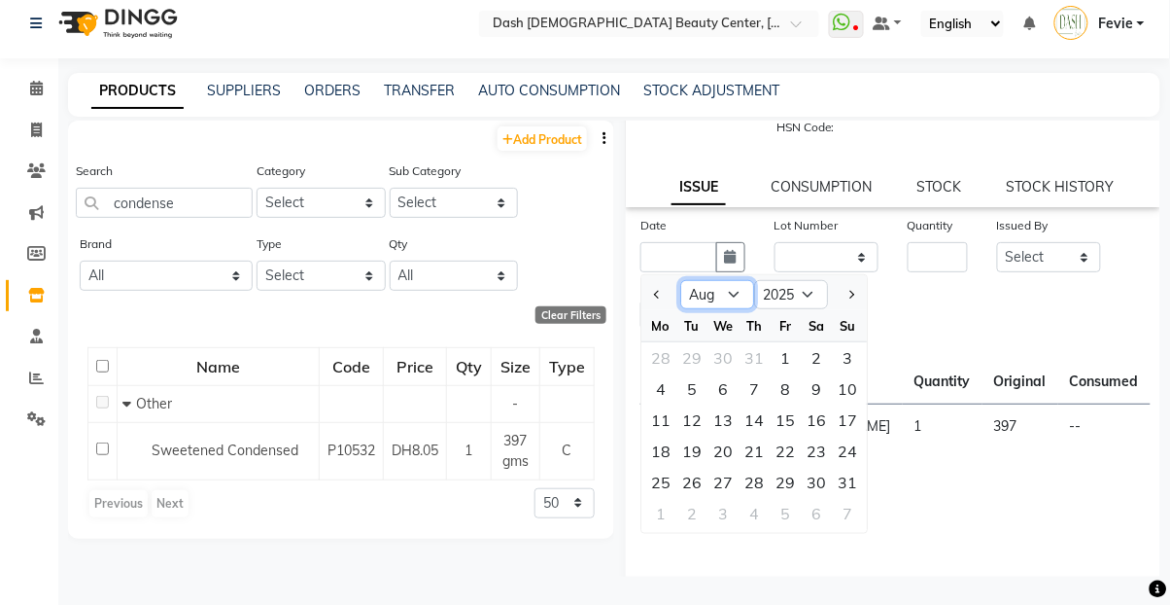
scroll to position [137, 0]
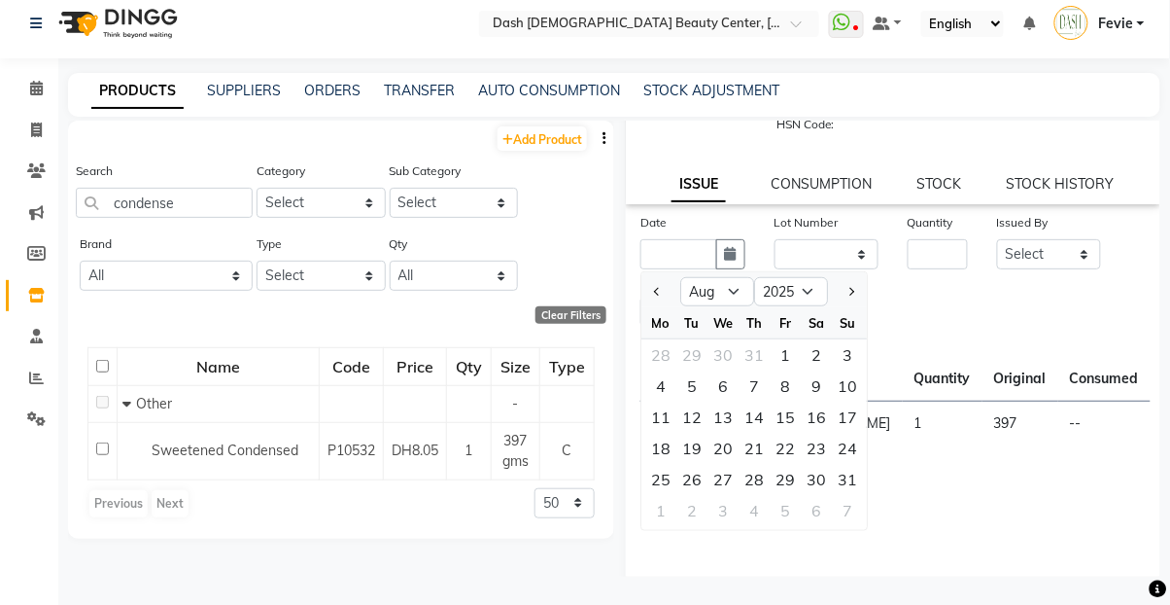
click at [806, 472] on div "30" at bounding box center [816, 479] width 31 height 31
type input "[DATE]"
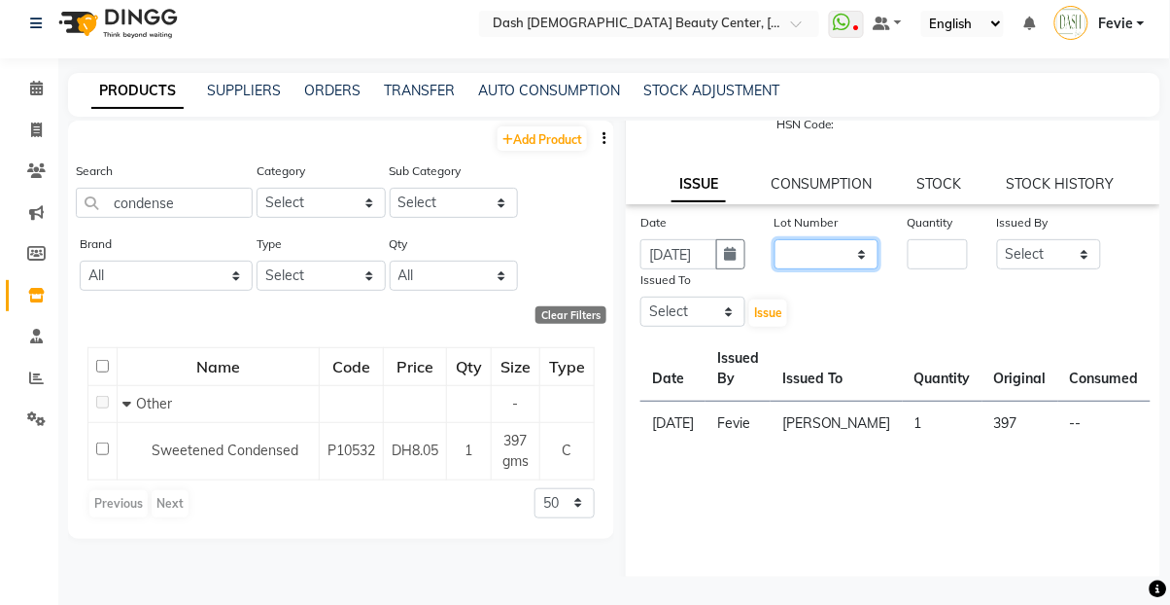
click at [827, 256] on select "None" at bounding box center [827, 254] width 105 height 30
select select "0: null"
click at [775, 239] on select "None" at bounding box center [827, 254] width 105 height 30
click at [941, 257] on input "number" at bounding box center [938, 254] width 60 height 30
type input "1"
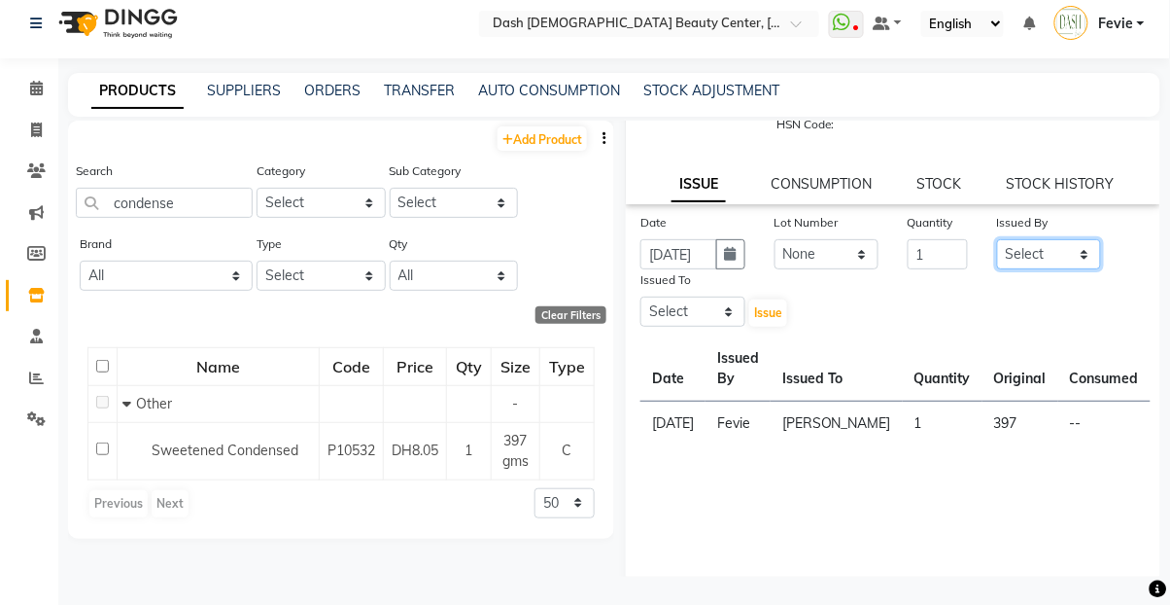
click at [1073, 244] on select "Select [PERSON_NAME] [PERSON_NAME] [PERSON_NAME] [PERSON_NAME] [PERSON_NAME] [P…" at bounding box center [1049, 254] width 105 height 30
select select "81096"
click at [997, 239] on select "Select [PERSON_NAME] [PERSON_NAME] [PERSON_NAME] [PERSON_NAME] [PERSON_NAME] [P…" at bounding box center [1049, 254] width 105 height 30
click at [687, 296] on select "Select [PERSON_NAME] [PERSON_NAME] [PERSON_NAME] [PERSON_NAME] [PERSON_NAME] [P…" at bounding box center [693, 311] width 105 height 30
click at [1124, 350] on th "Consumed" at bounding box center [1104, 368] width 92 height 65
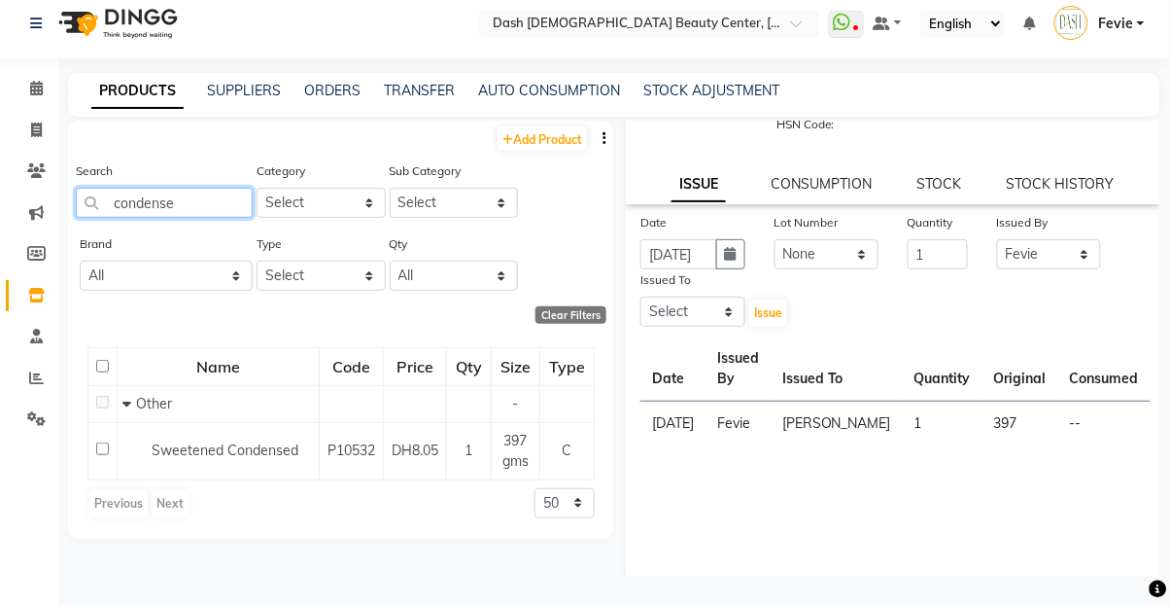
click at [197, 207] on input "condense" at bounding box center [164, 203] width 177 height 30
type input "c"
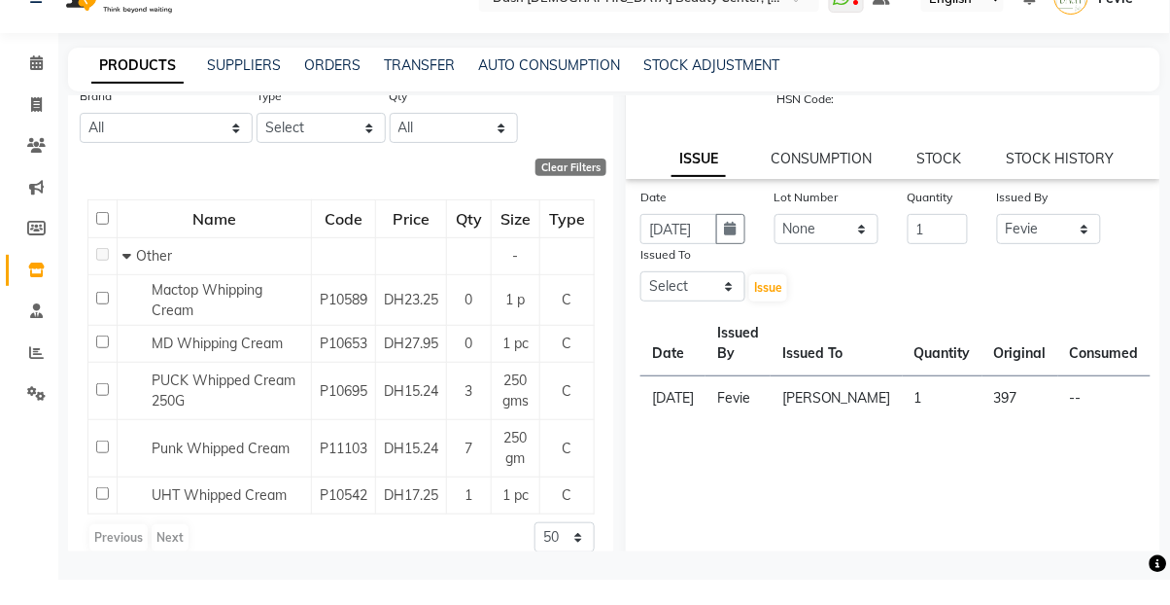
scroll to position [146, 0]
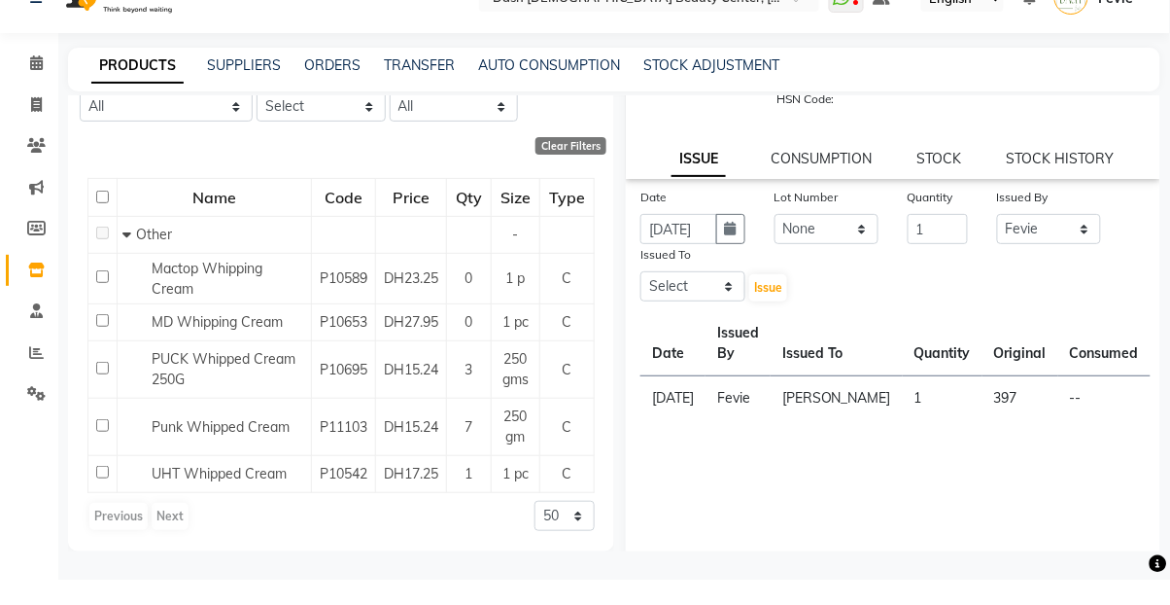
type input "whip"
click at [164, 404] on span "PUCK Whipped Cream 250G" at bounding box center [224, 394] width 144 height 38
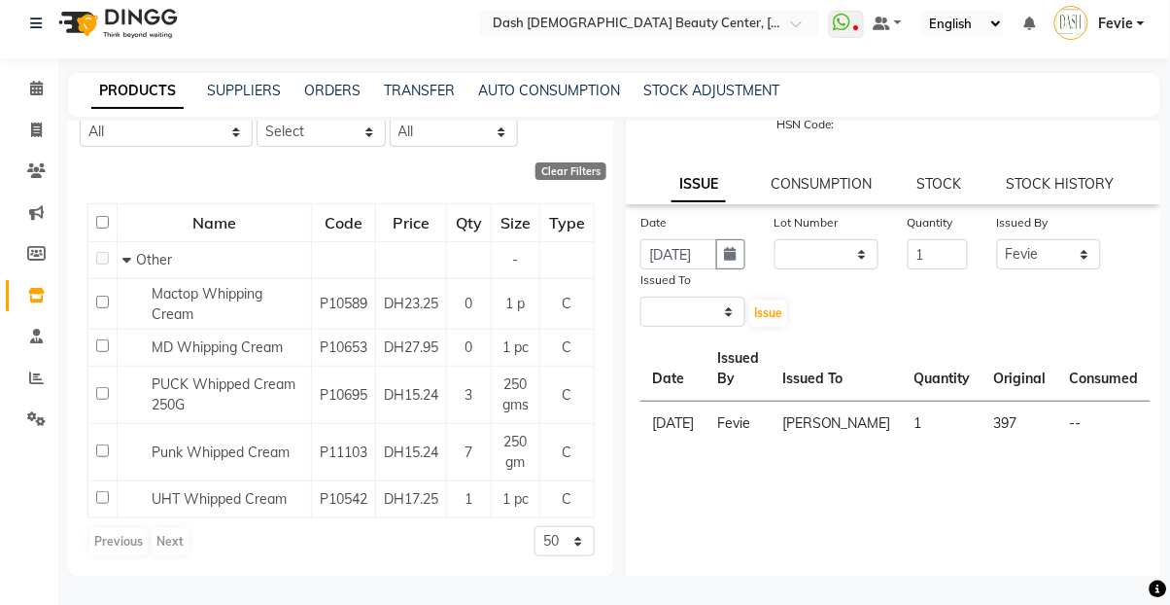
scroll to position [0, 0]
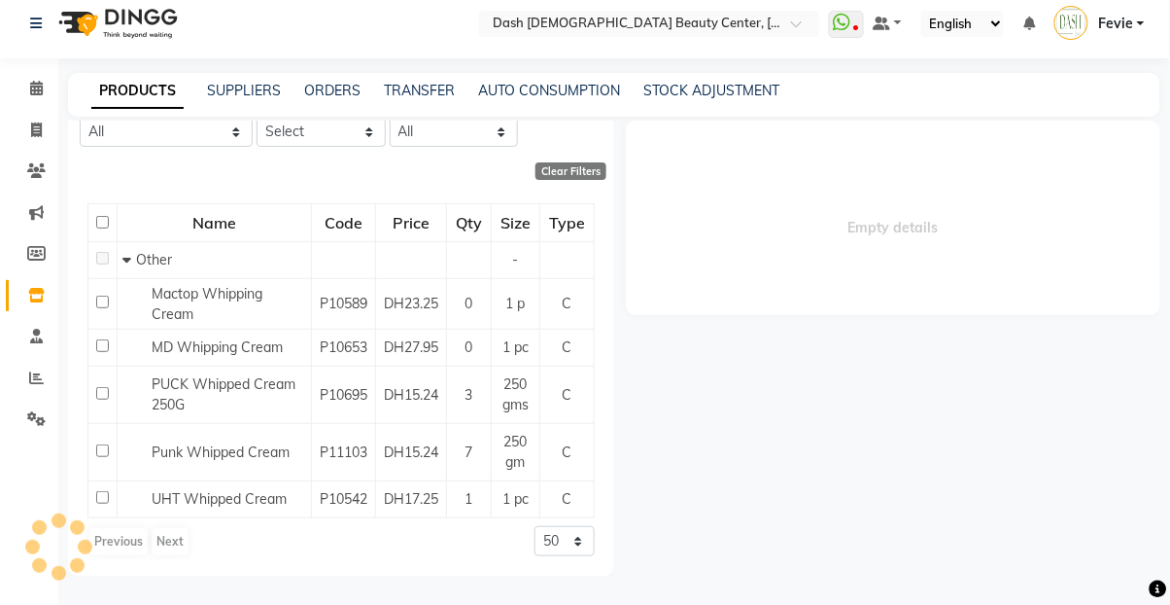
select select
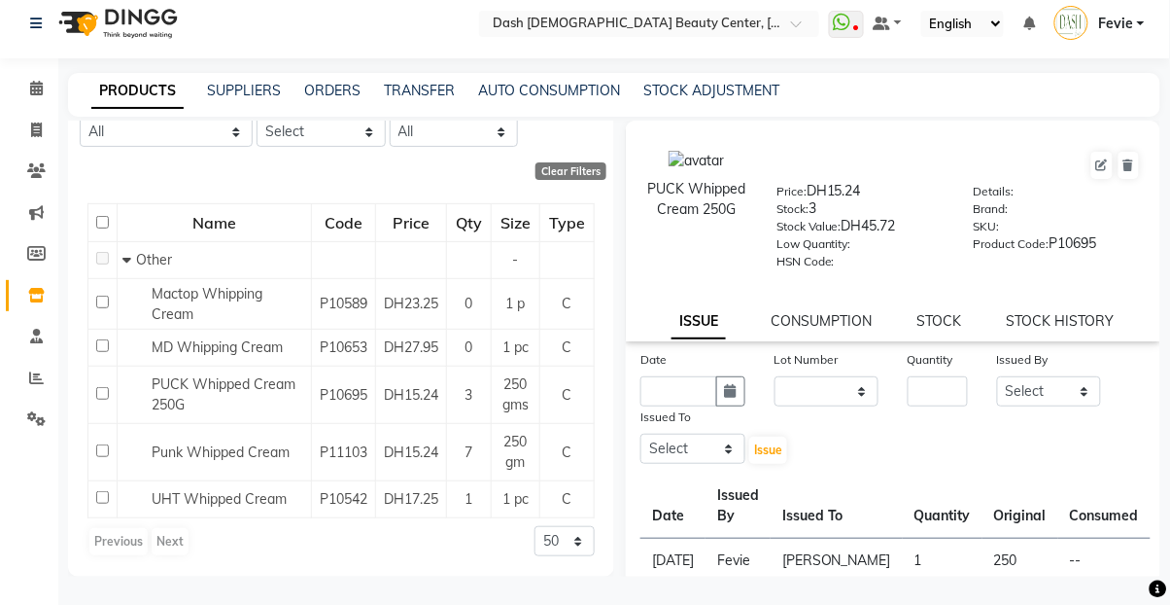
click at [716, 381] on button "button" at bounding box center [730, 391] width 29 height 30
select select "9"
select select "2025"
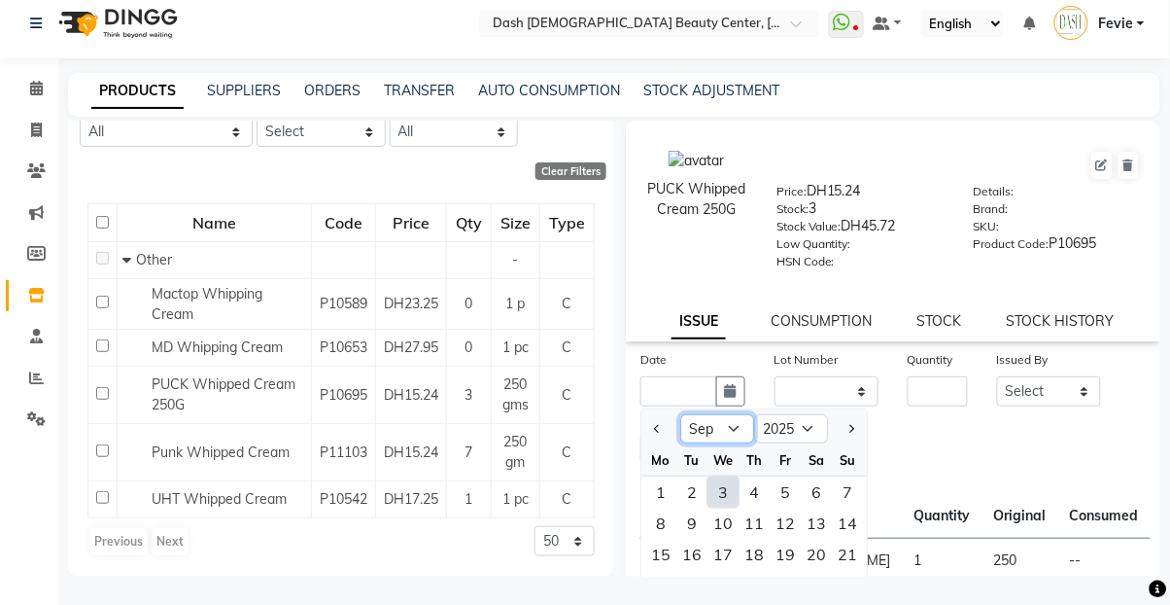
click at [711, 432] on select "Jan Feb Mar Apr May Jun [DATE] Aug Sep Oct Nov Dec" at bounding box center [717, 428] width 74 height 29
select select "8"
click at [680, 414] on select "Jan Feb Mar Apr May Jun [DATE] Aug Sep Oct Nov Dec" at bounding box center [717, 428] width 74 height 29
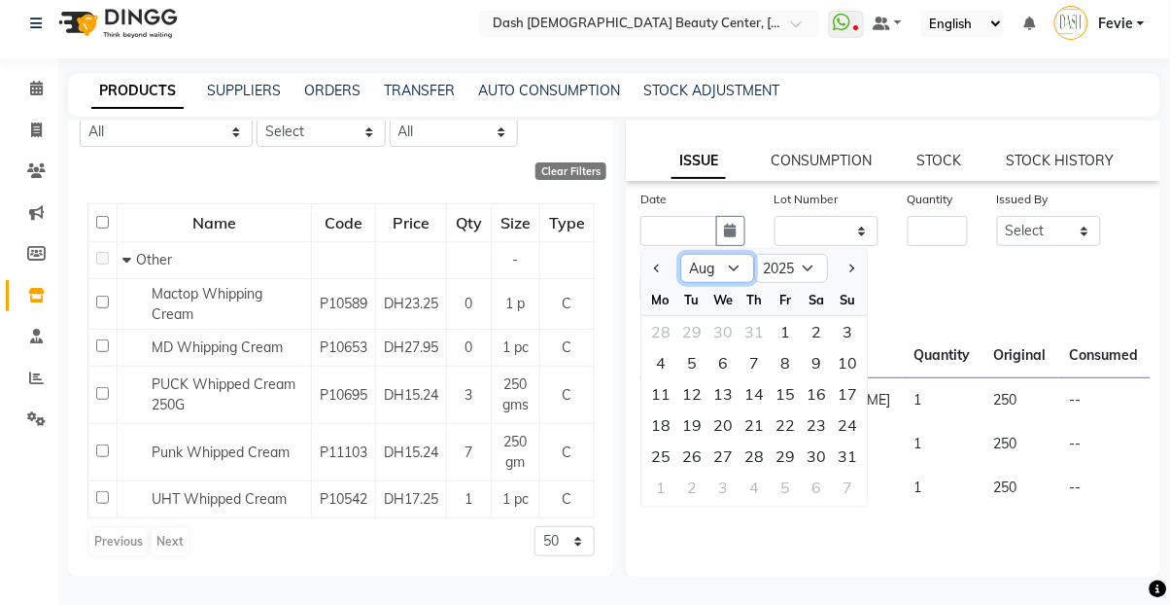
scroll to position [158, 0]
click at [809, 458] on div "30" at bounding box center [816, 457] width 31 height 31
type input "[DATE]"
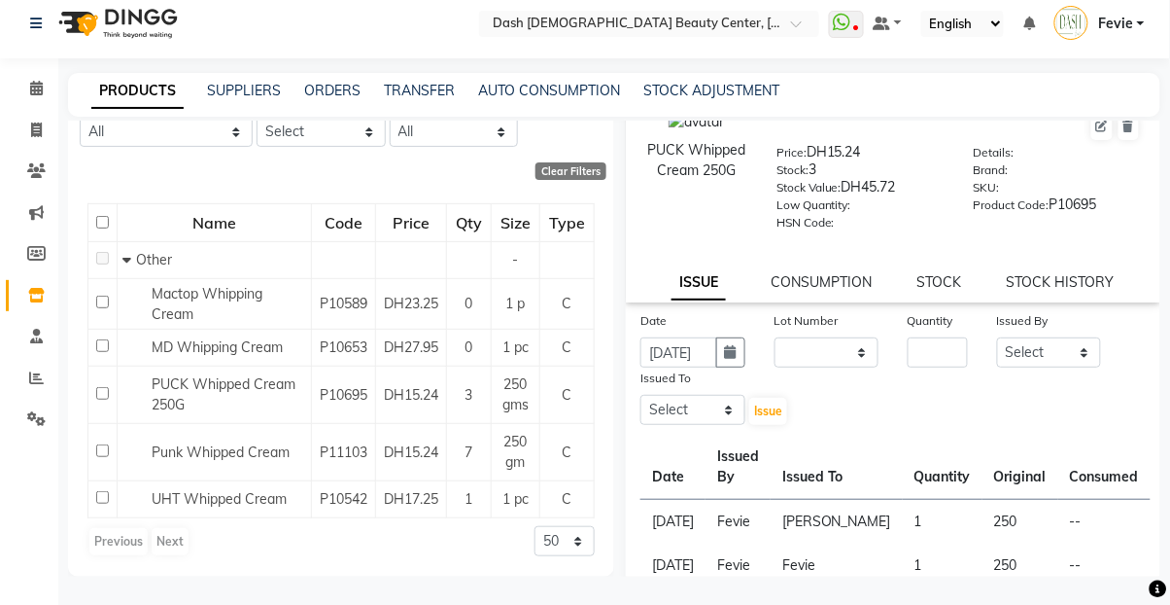
scroll to position [50, 0]
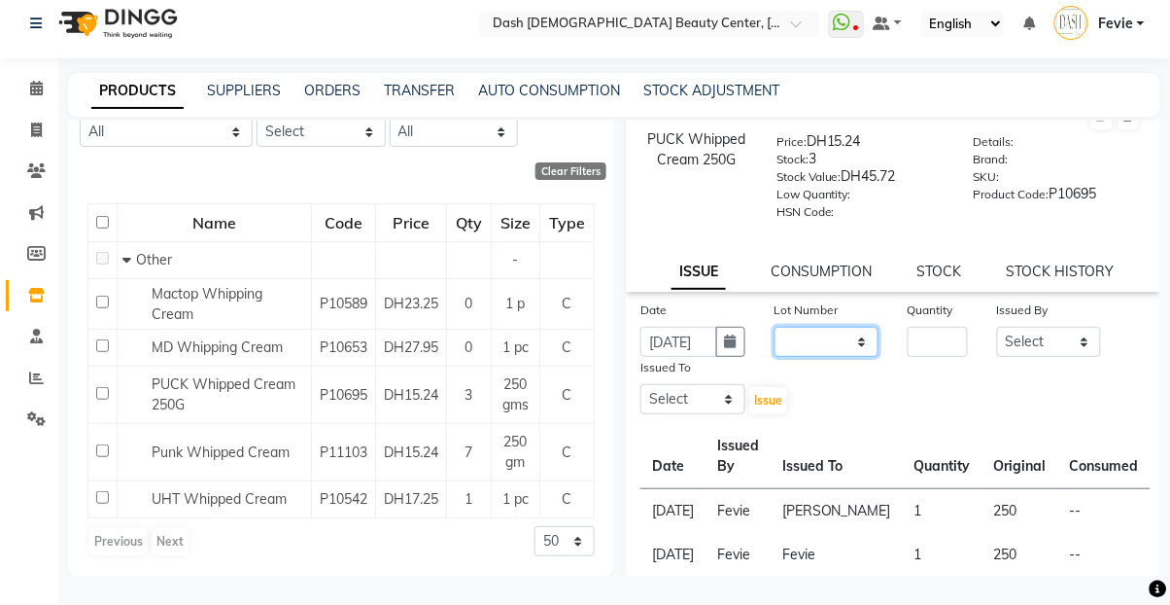
click at [826, 345] on select "None" at bounding box center [827, 342] width 105 height 30
select select "0: null"
click at [775, 327] on select "None" at bounding box center [827, 342] width 105 height 30
click at [942, 337] on input "number" at bounding box center [938, 342] width 60 height 30
type input "1"
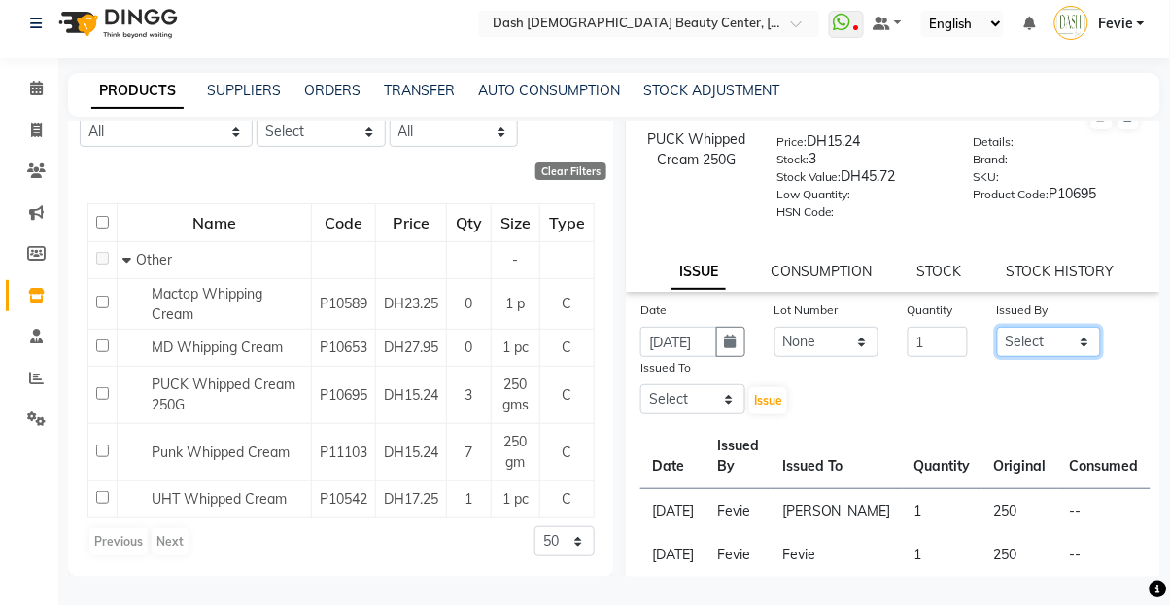
click at [1036, 336] on select "Select [PERSON_NAME] [PERSON_NAME] [PERSON_NAME] [PERSON_NAME] [PERSON_NAME] [P…" at bounding box center [1049, 342] width 105 height 30
select select "81096"
click at [997, 327] on select "Select [PERSON_NAME] [PERSON_NAME] [PERSON_NAME] [PERSON_NAME] [PERSON_NAME] [P…" at bounding box center [1049, 342] width 105 height 30
click at [682, 402] on select "Select [PERSON_NAME] [PERSON_NAME] [PERSON_NAME] [PERSON_NAME] [PERSON_NAME] [P…" at bounding box center [693, 399] width 105 height 30
select select "86588"
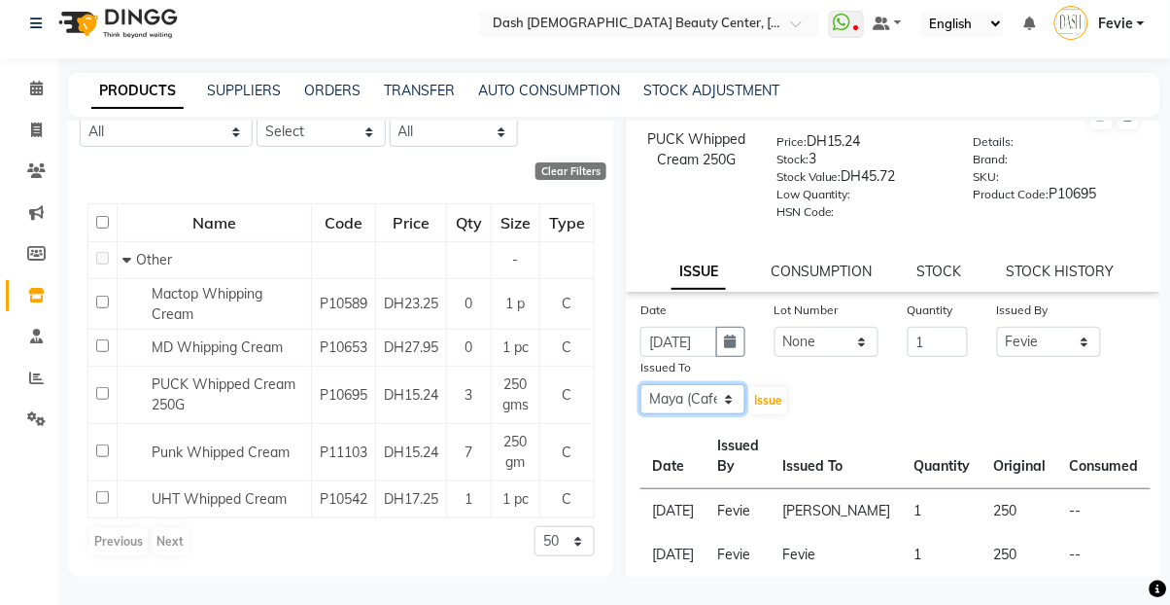
click at [641, 384] on select "Select [PERSON_NAME] [PERSON_NAME] [PERSON_NAME] [PERSON_NAME] [PERSON_NAME] [P…" at bounding box center [693, 399] width 105 height 30
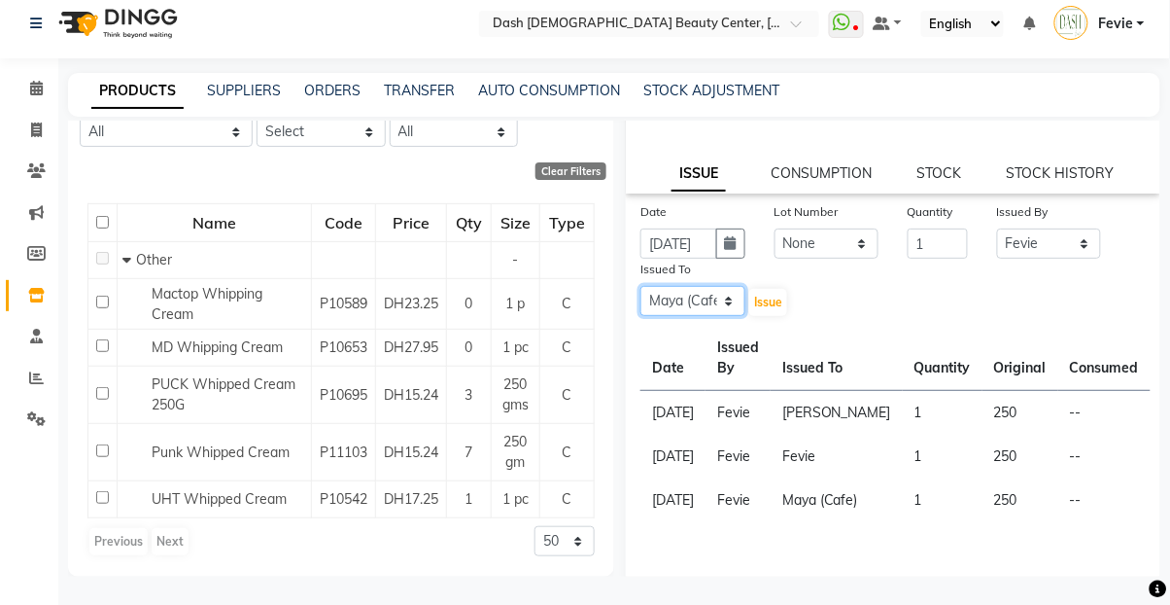
scroll to position [160, 0]
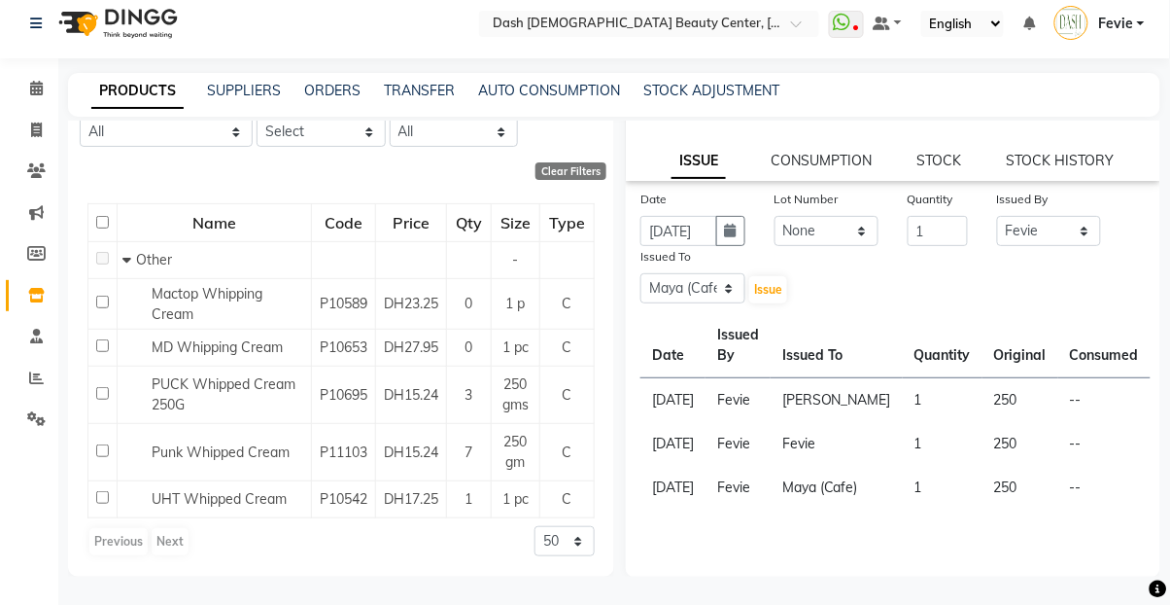
click at [728, 233] on icon "button" at bounding box center [731, 231] width 12 height 14
select select "8"
select select "2025"
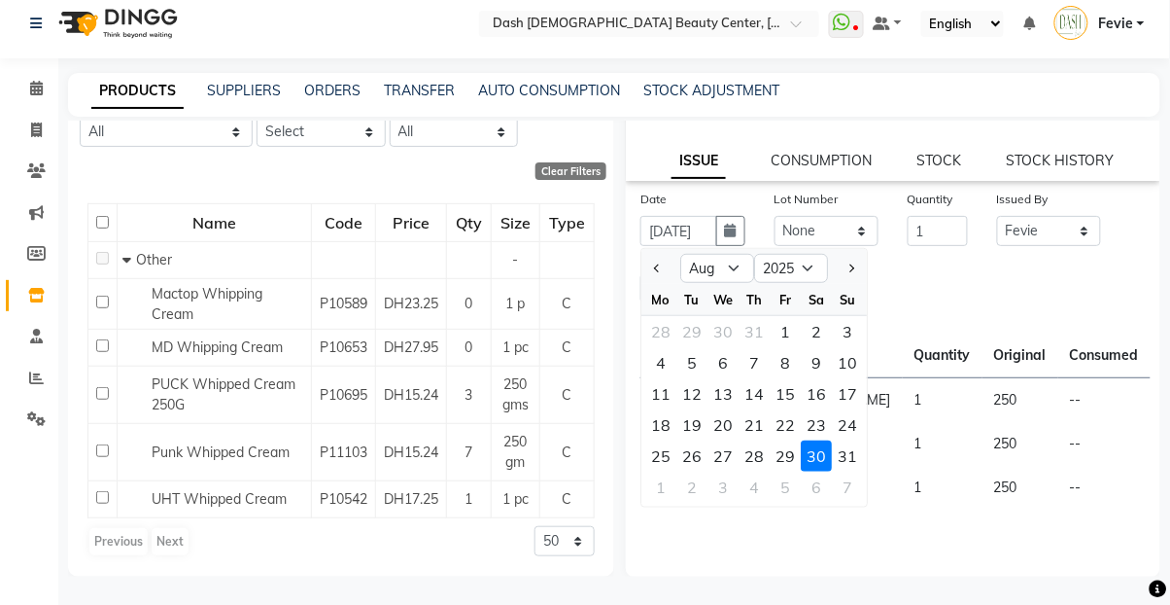
click at [843, 451] on div "31" at bounding box center [847, 455] width 31 height 31
type input "[DATE]"
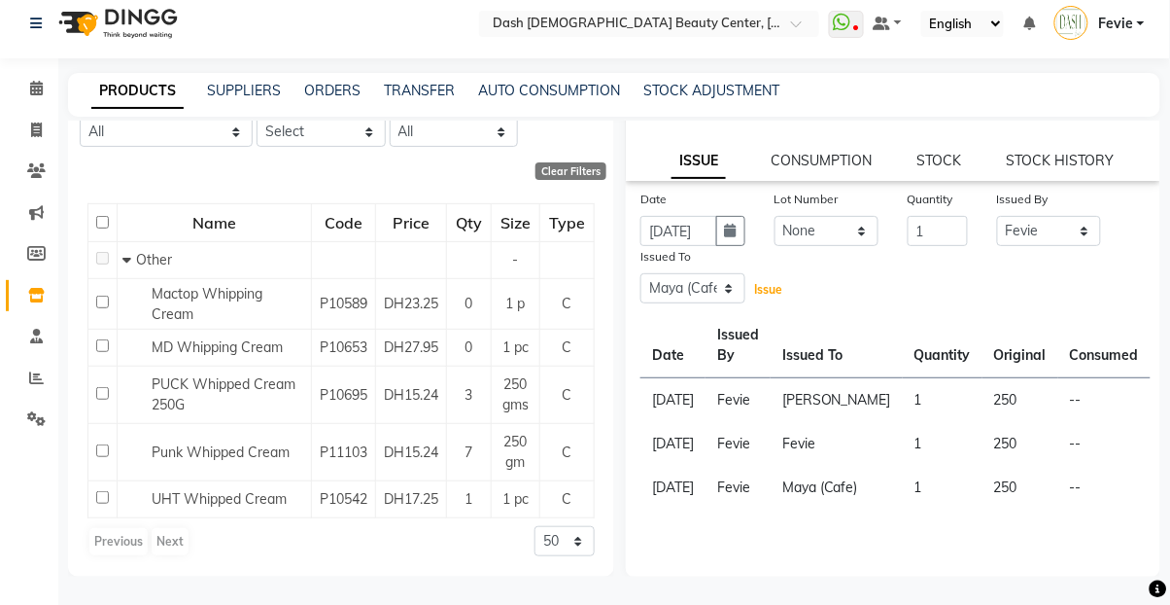
click at [760, 283] on span "Issue" at bounding box center [768, 289] width 28 height 15
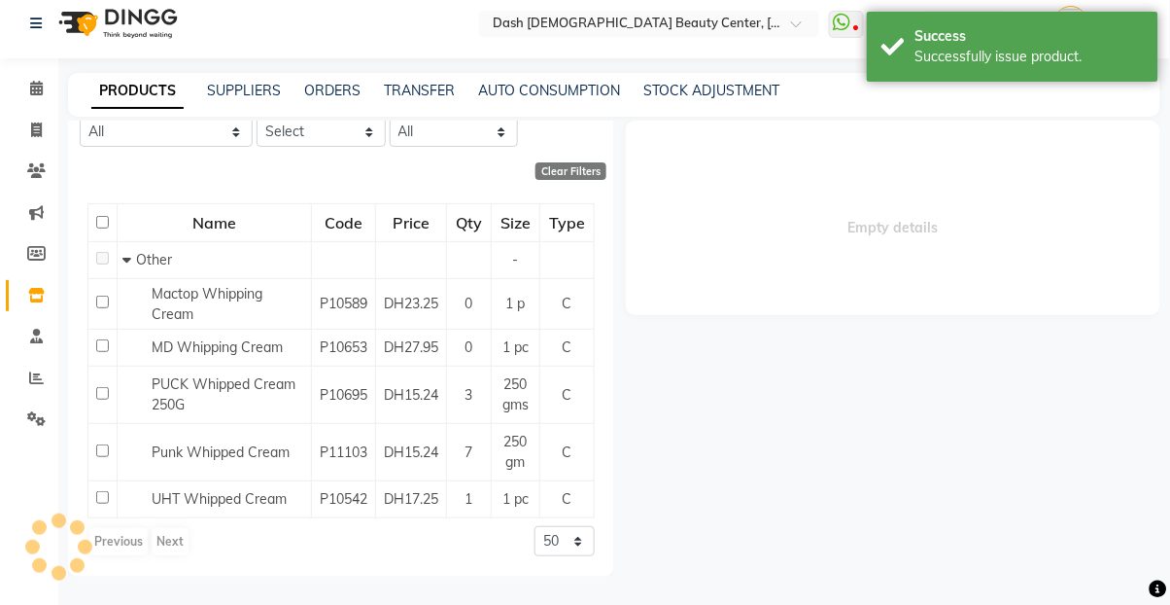
scroll to position [0, 0]
select select
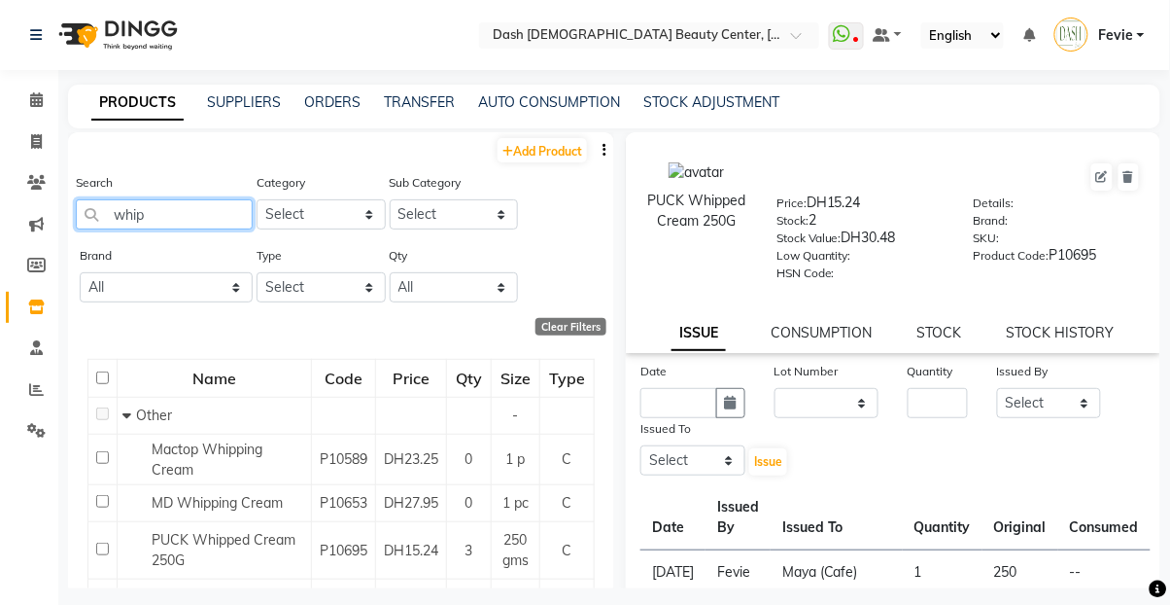
click at [198, 220] on input "whip" at bounding box center [164, 214] width 177 height 30
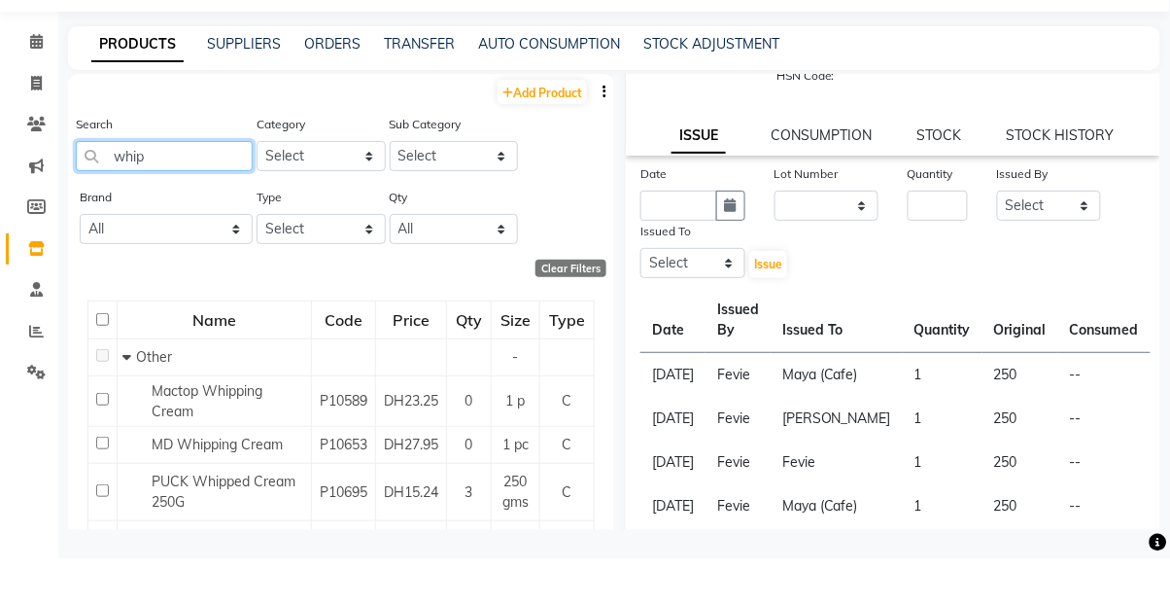
scroll to position [140, 0]
click at [719, 247] on button "button" at bounding box center [730, 251] width 29 height 30
select select "9"
select select "2025"
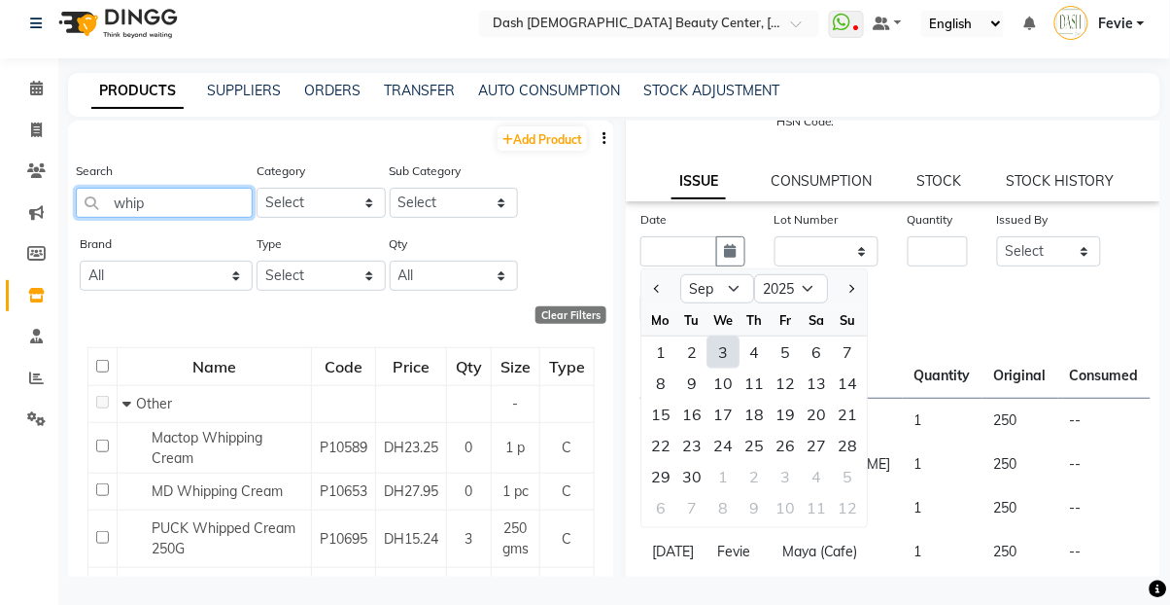
click at [175, 193] on input "whip" at bounding box center [164, 203] width 177 height 30
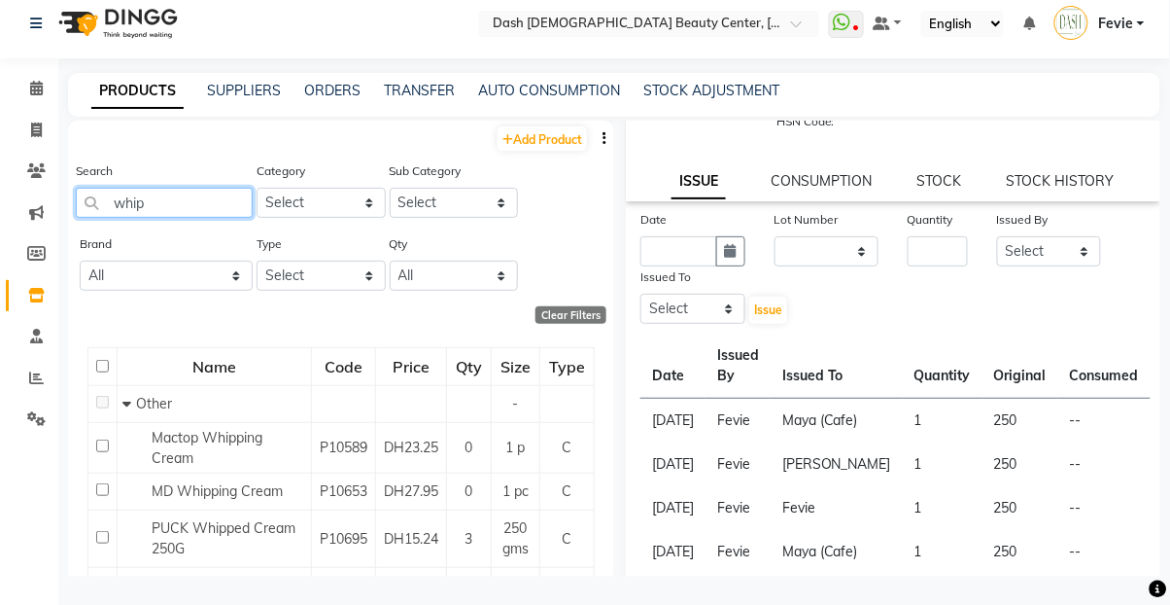
click at [203, 202] on input "whip" at bounding box center [164, 203] width 177 height 30
type input "w"
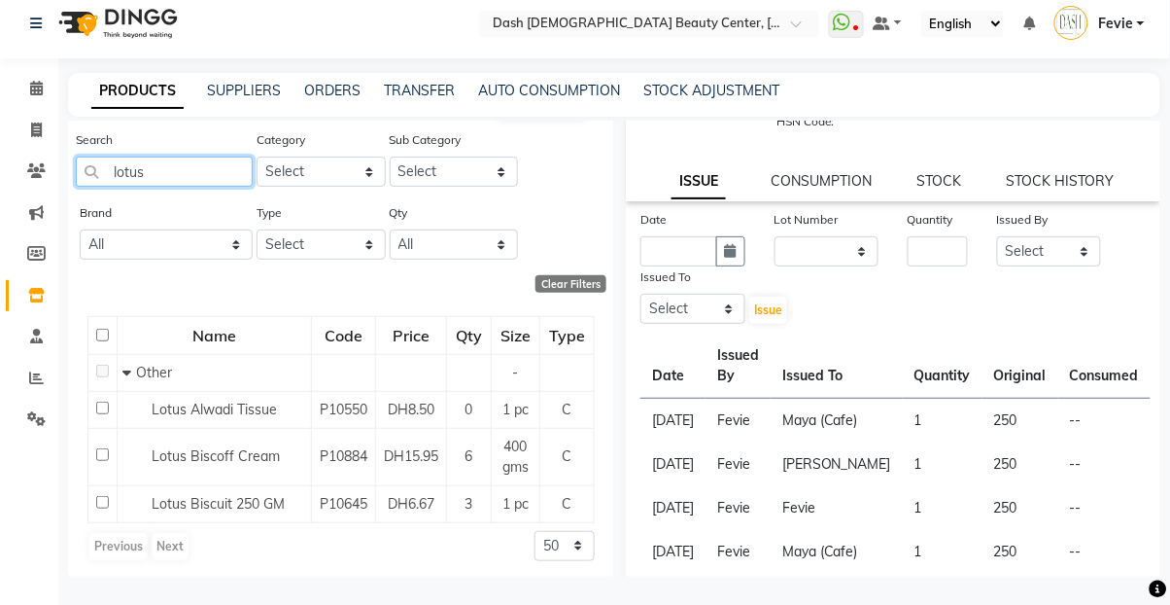
scroll to position [38, 0]
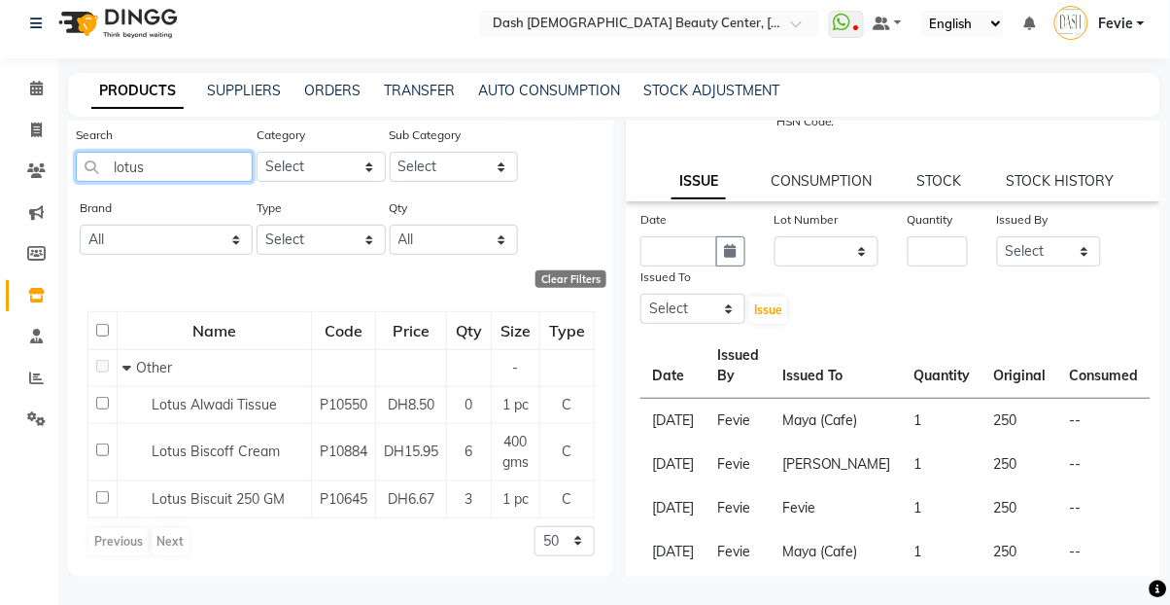
type input "lotus"
click at [207, 455] on span "Lotus Biscoff Cream" at bounding box center [216, 450] width 128 height 17
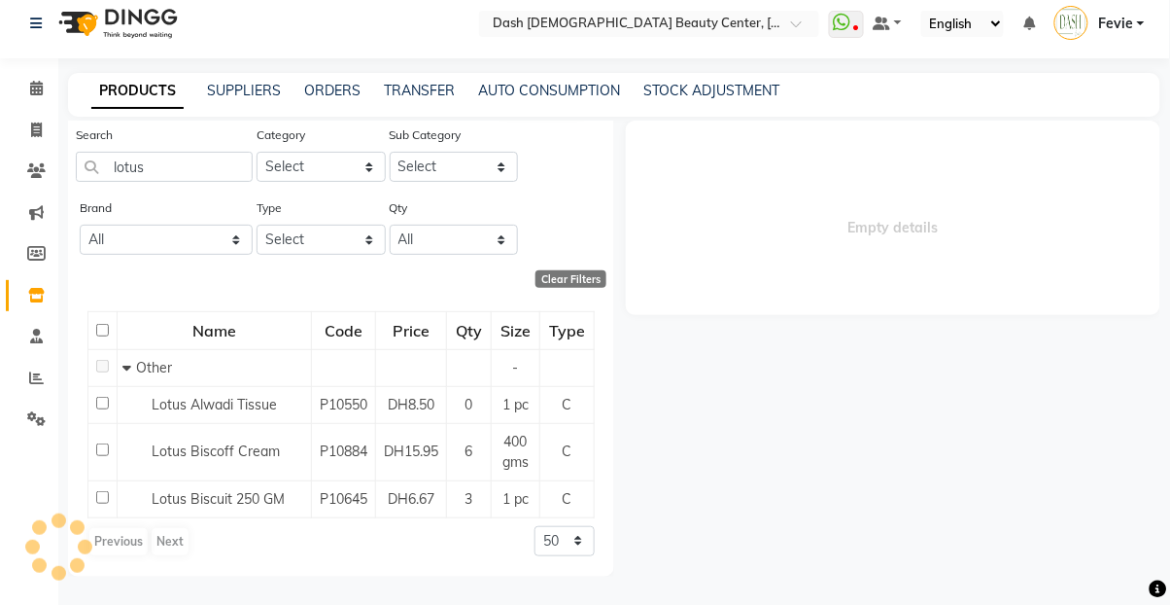
select select
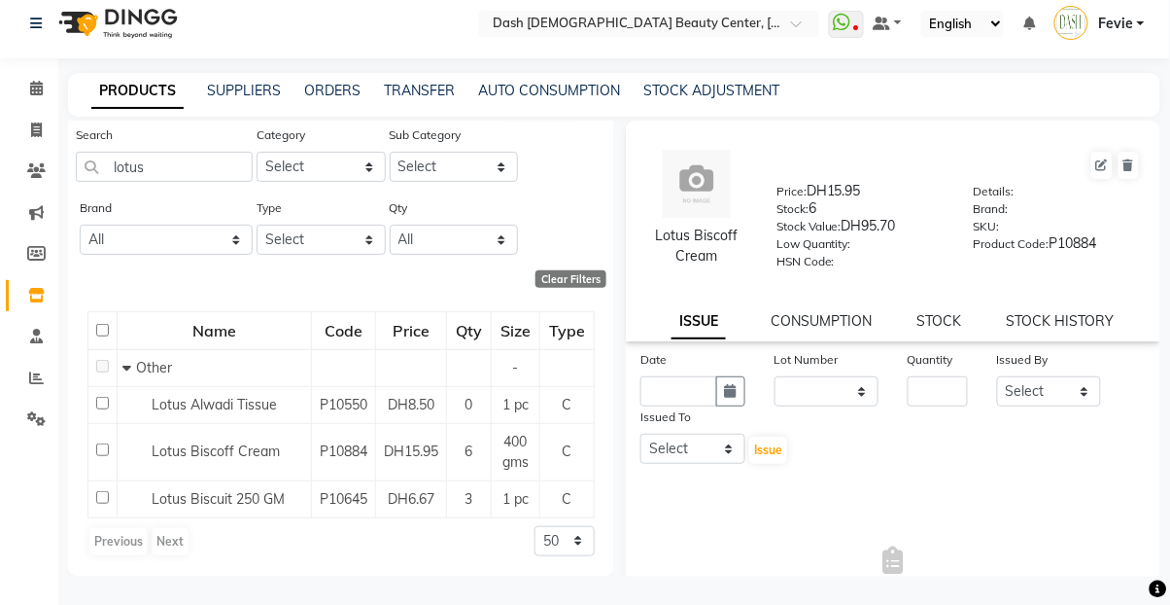
click at [743, 399] on button "button" at bounding box center [730, 391] width 29 height 30
select select "9"
select select "2025"
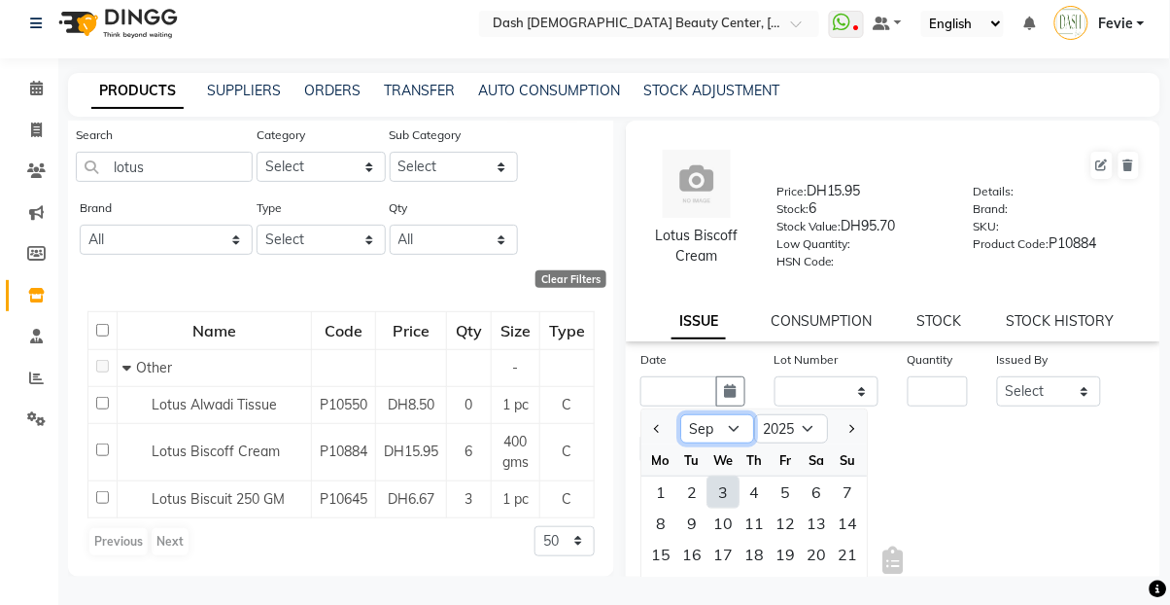
click at [720, 434] on select "Jan Feb Mar Apr May Jun [DATE] Aug Sep Oct Nov Dec" at bounding box center [717, 428] width 74 height 29
select select "8"
click at [680, 414] on select "Jan Feb Mar Apr May Jun [DATE] Aug Sep Oct Nov Dec" at bounding box center [717, 428] width 74 height 29
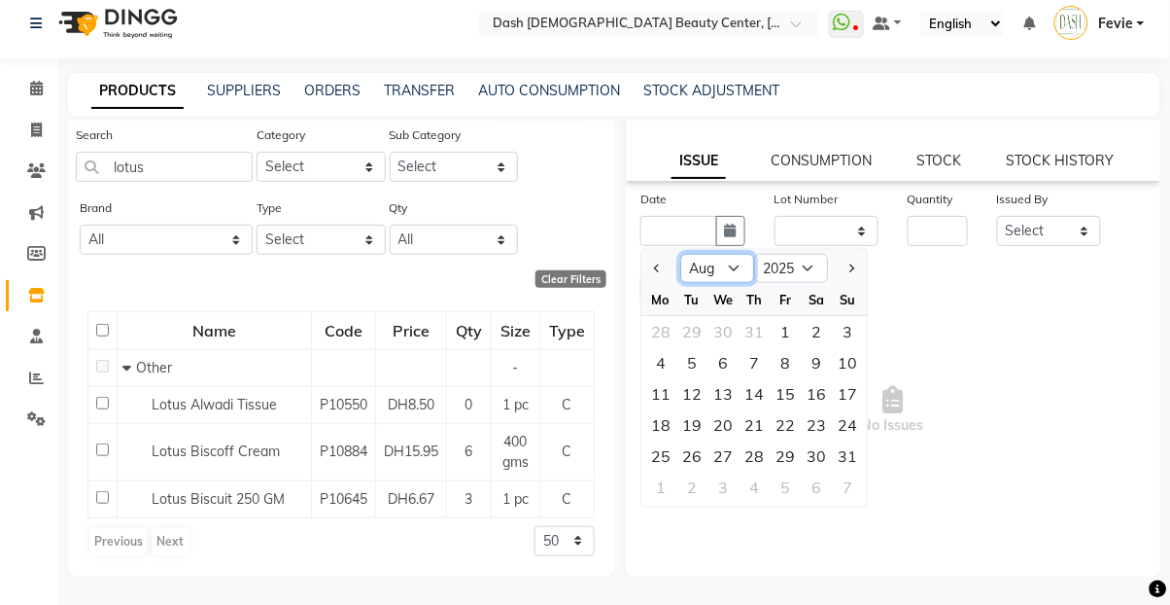
scroll to position [159, 0]
click at [814, 459] on div "30" at bounding box center [816, 456] width 31 height 31
type input "[DATE]"
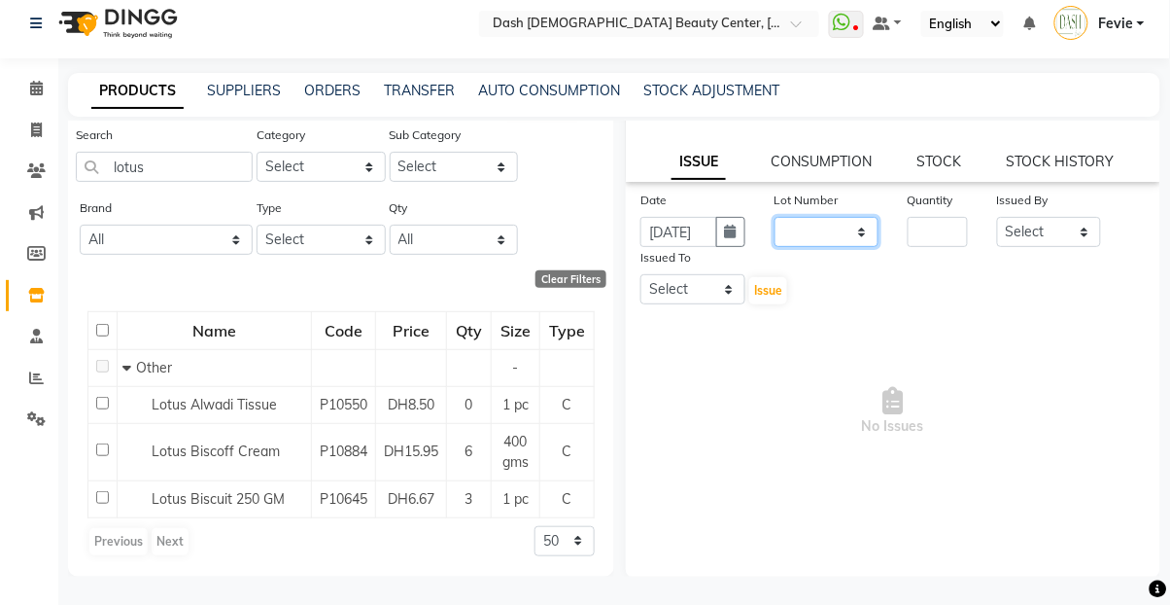
click at [831, 222] on select "None" at bounding box center [827, 232] width 105 height 30
select select "0: null"
click at [775, 217] on select "None" at bounding box center [827, 232] width 105 height 30
click at [938, 226] on input "number" at bounding box center [938, 232] width 60 height 30
type input "1"
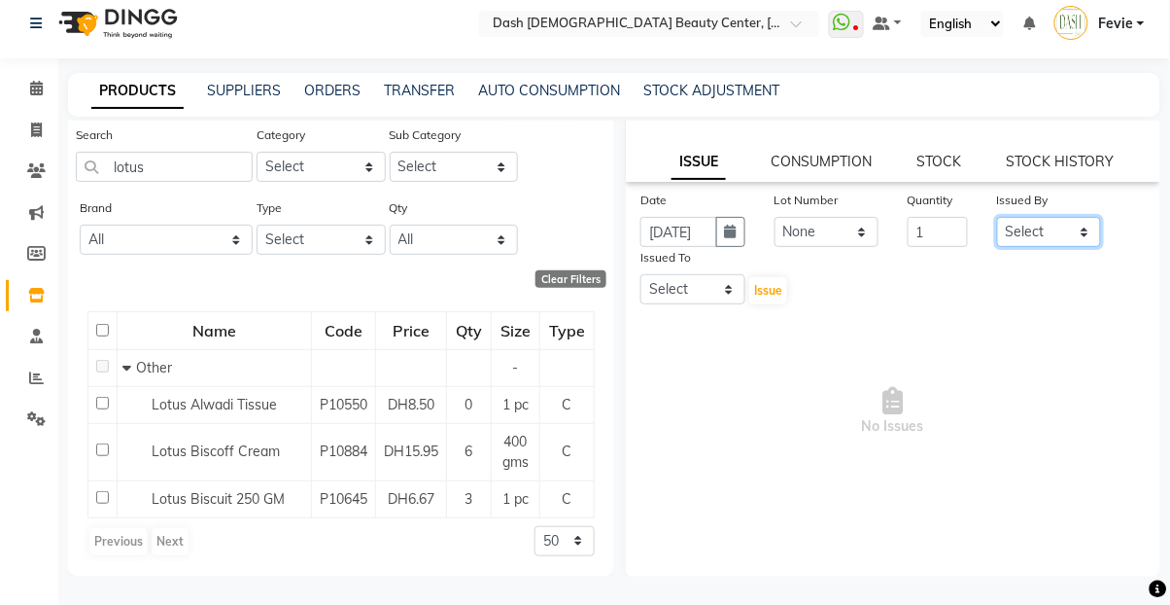
click at [1047, 232] on select "Select [PERSON_NAME] [PERSON_NAME] [PERSON_NAME] [PERSON_NAME] [PERSON_NAME] [P…" at bounding box center [1049, 232] width 105 height 30
select select "81096"
click at [997, 217] on select "Select [PERSON_NAME] [PERSON_NAME] [PERSON_NAME] [PERSON_NAME] [PERSON_NAME] [P…" at bounding box center [1049, 232] width 105 height 30
click at [686, 289] on select "Select [PERSON_NAME] [PERSON_NAME] [PERSON_NAME] [PERSON_NAME] [PERSON_NAME] [P…" at bounding box center [693, 289] width 105 height 30
select select "86587"
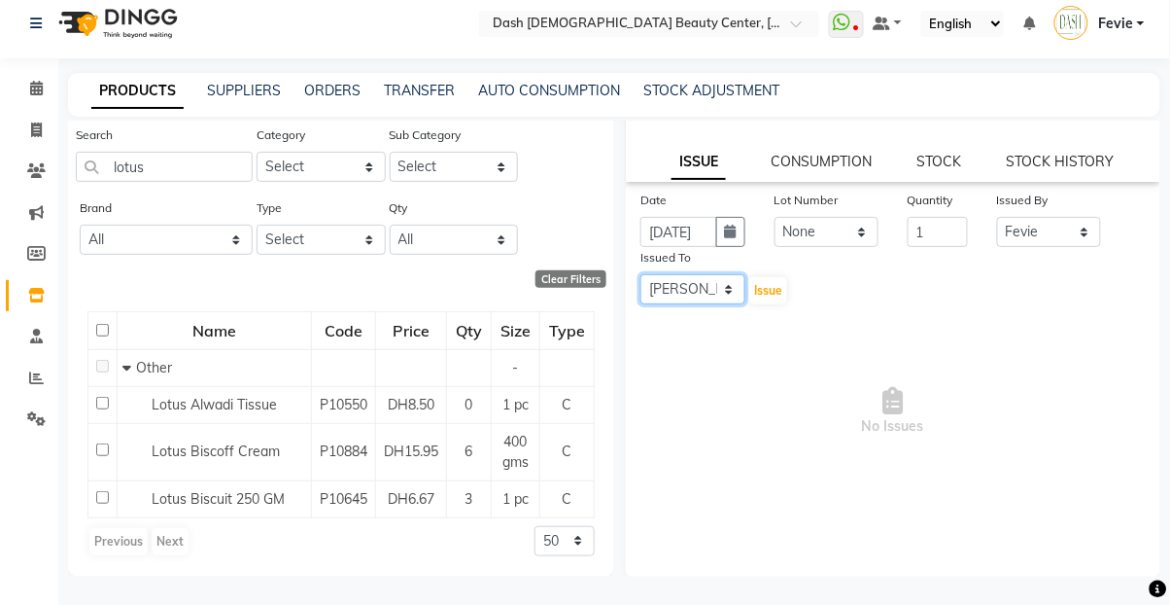
click at [641, 274] on select "Select [PERSON_NAME] [PERSON_NAME] [PERSON_NAME] [PERSON_NAME] [PERSON_NAME] [P…" at bounding box center [693, 289] width 105 height 30
click at [775, 283] on span "Issue" at bounding box center [768, 290] width 28 height 15
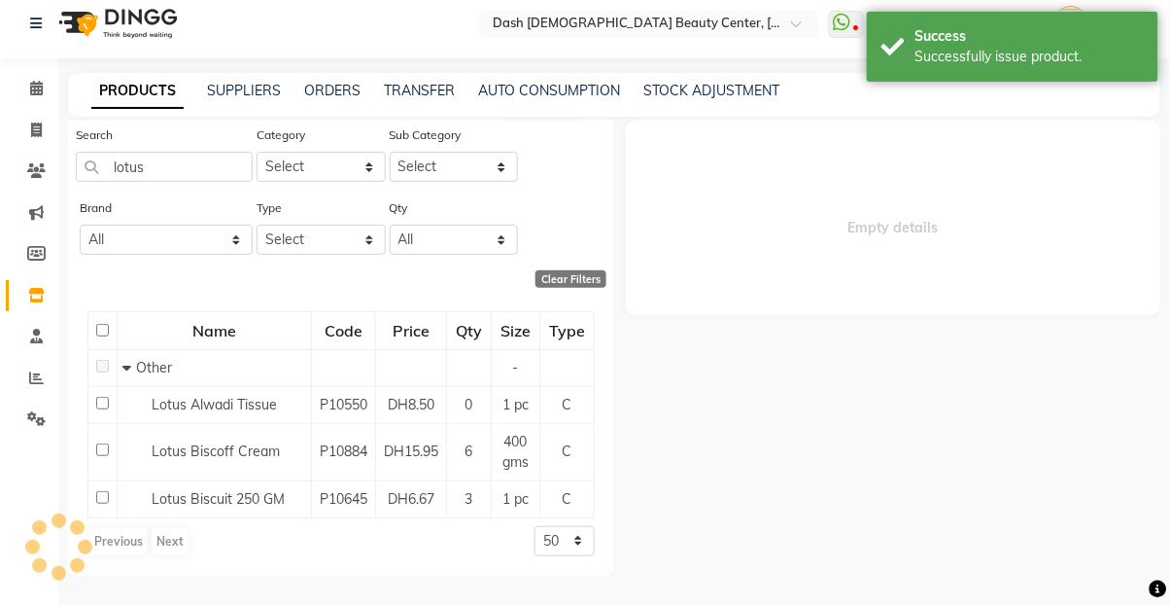
scroll to position [0, 0]
select select
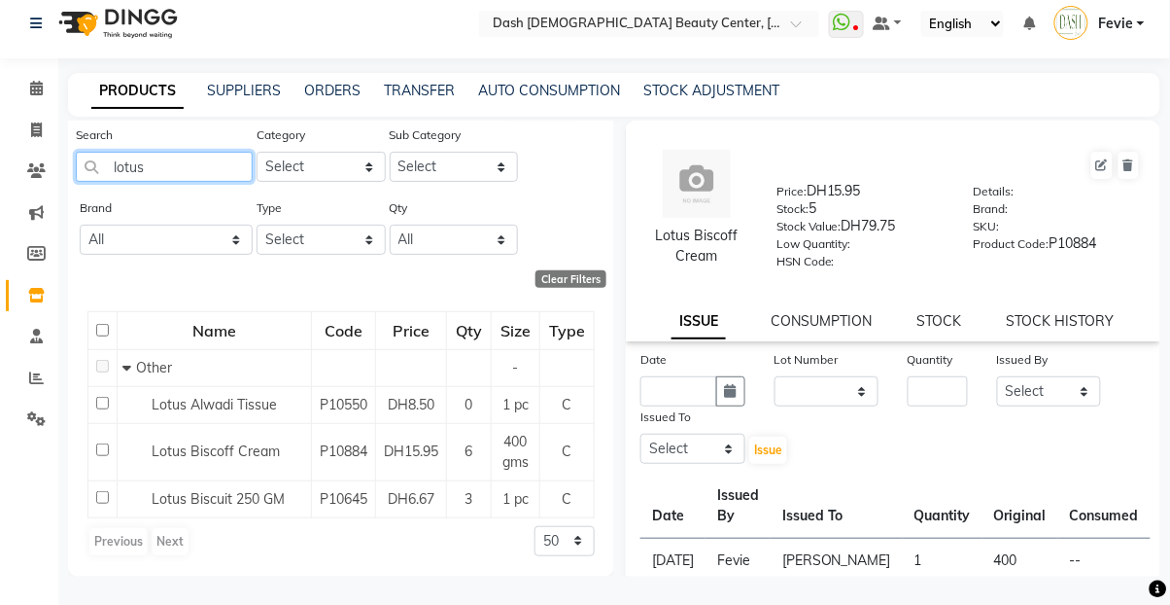
click at [195, 169] on input "lotus" at bounding box center [164, 167] width 177 height 30
type input "l"
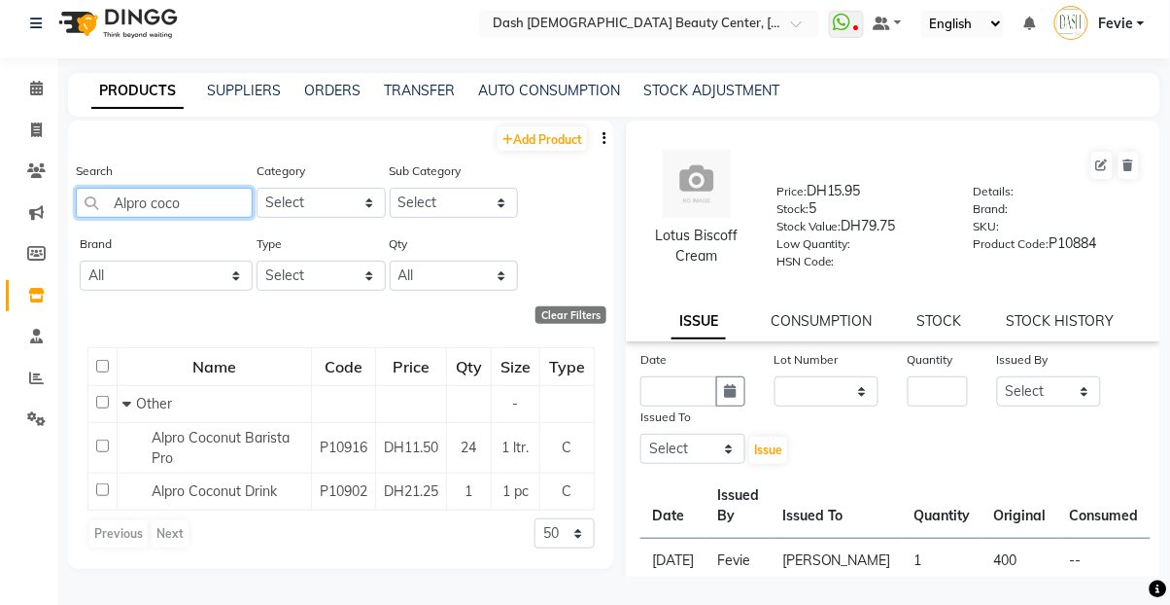
type input "Alpro coco"
click at [169, 452] on span "Alpro Coconut Barista Pro" at bounding box center [221, 448] width 138 height 38
select select
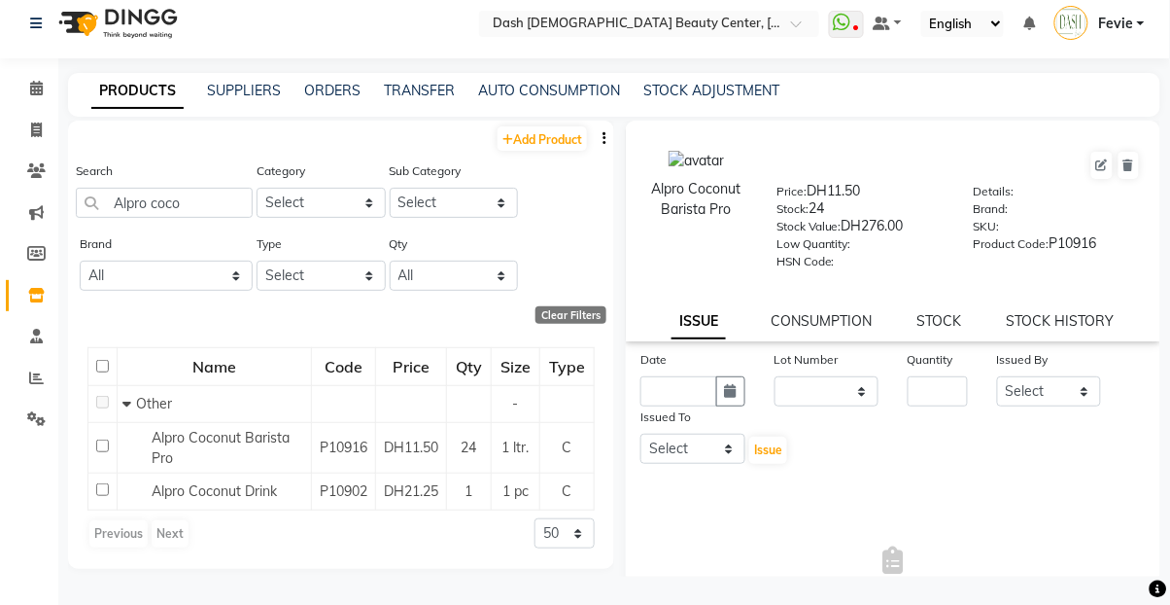
click at [716, 387] on button "button" at bounding box center [730, 391] width 29 height 30
select select "9"
select select "2025"
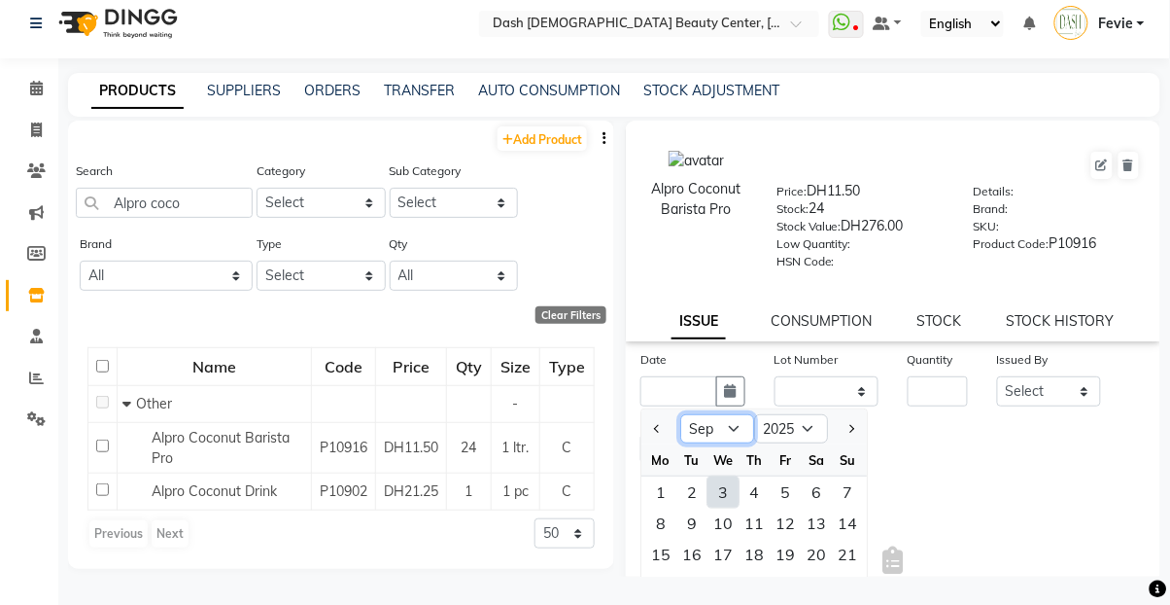
click at [713, 428] on select "Jan Feb Mar Apr May Jun [DATE] Aug Sep Oct Nov Dec" at bounding box center [717, 428] width 74 height 29
select select "8"
click at [680, 414] on select "Jan Feb Mar Apr May Jun [DATE] Aug Sep Oct Nov Dec" at bounding box center [717, 428] width 74 height 29
click at [809, 435] on select "2015 2016 2017 2018 2019 2020 2021 2022 2023 2024 2025 2026 2027 2028 2029 2030…" at bounding box center [791, 428] width 74 height 29
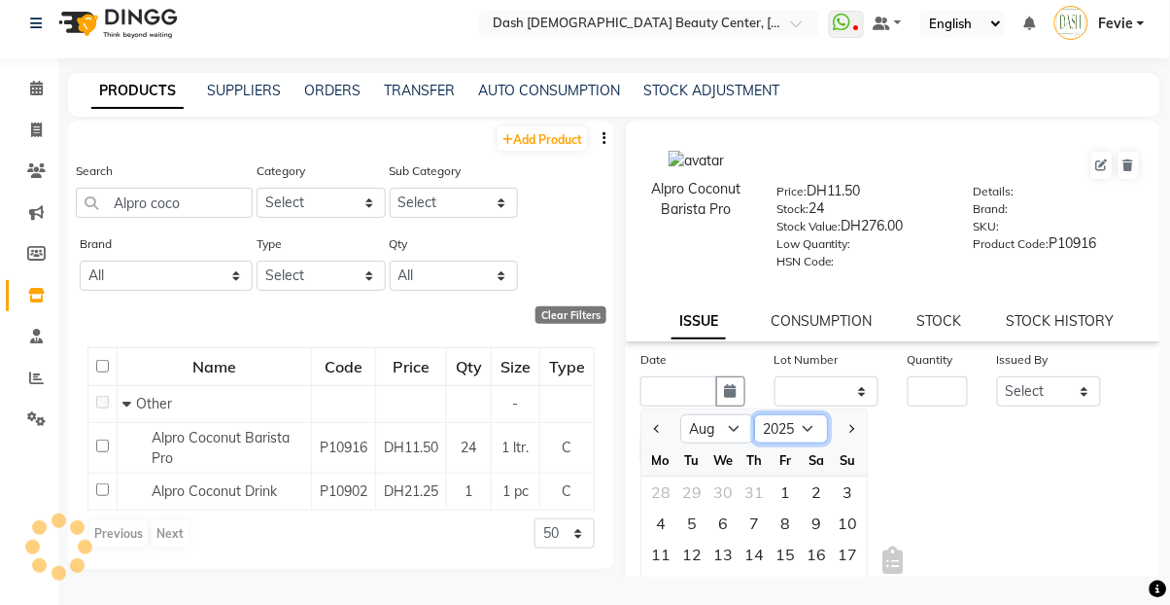
scroll to position [160, 0]
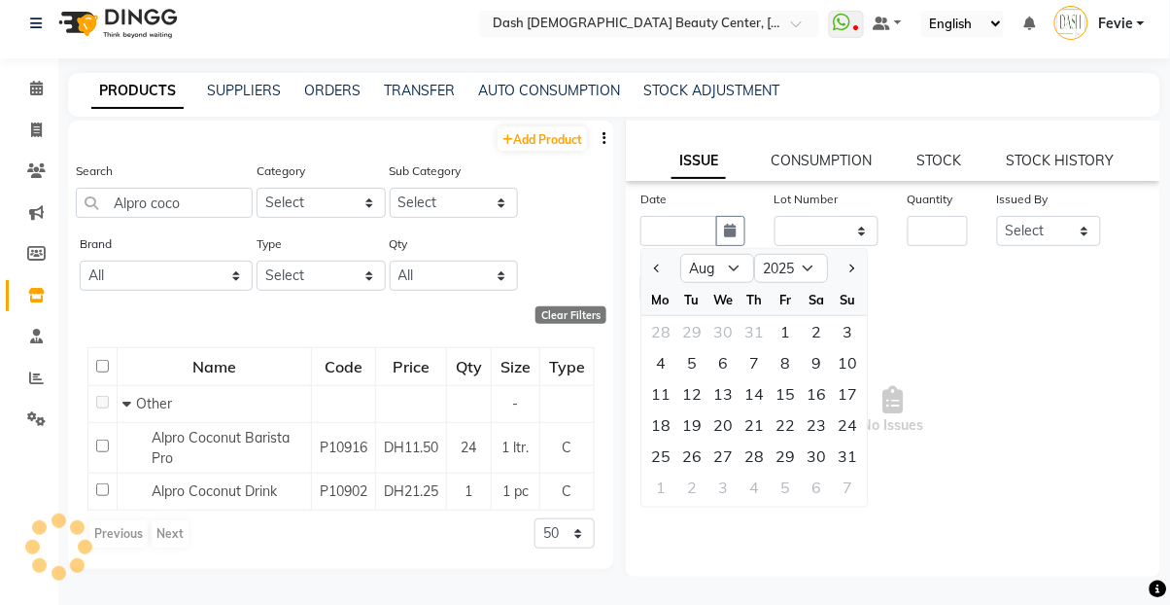
click at [816, 457] on div "30" at bounding box center [816, 455] width 31 height 31
type input "[DATE]"
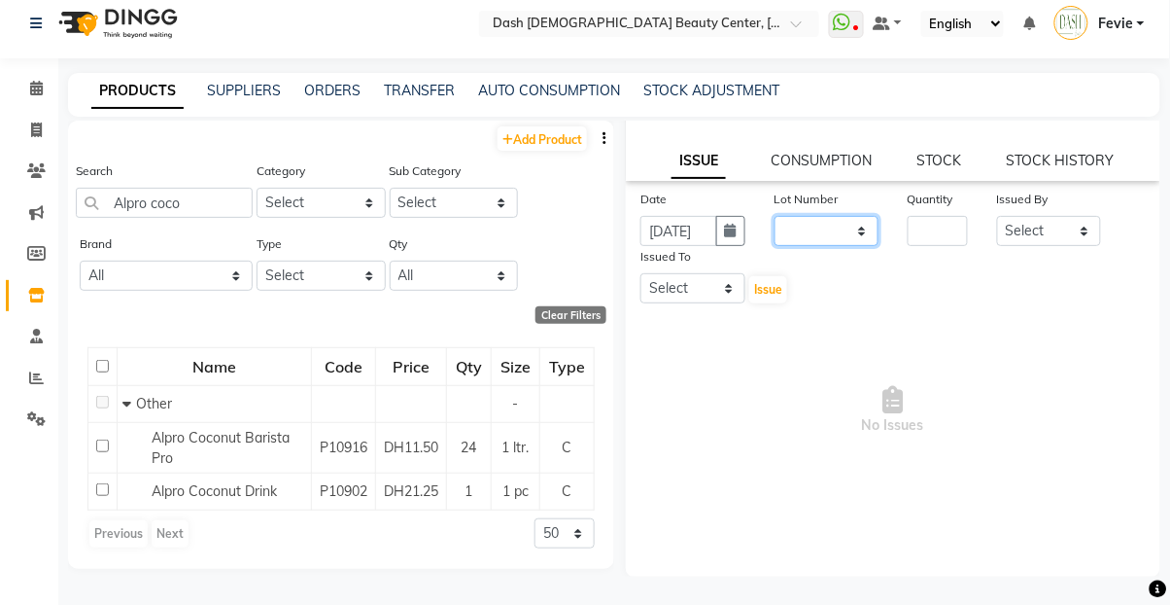
click at [823, 226] on select "None" at bounding box center [827, 231] width 105 height 30
select select "0: null"
click at [775, 216] on select "None" at bounding box center [827, 231] width 105 height 30
click at [940, 220] on input "number" at bounding box center [938, 231] width 60 height 30
type input "1"
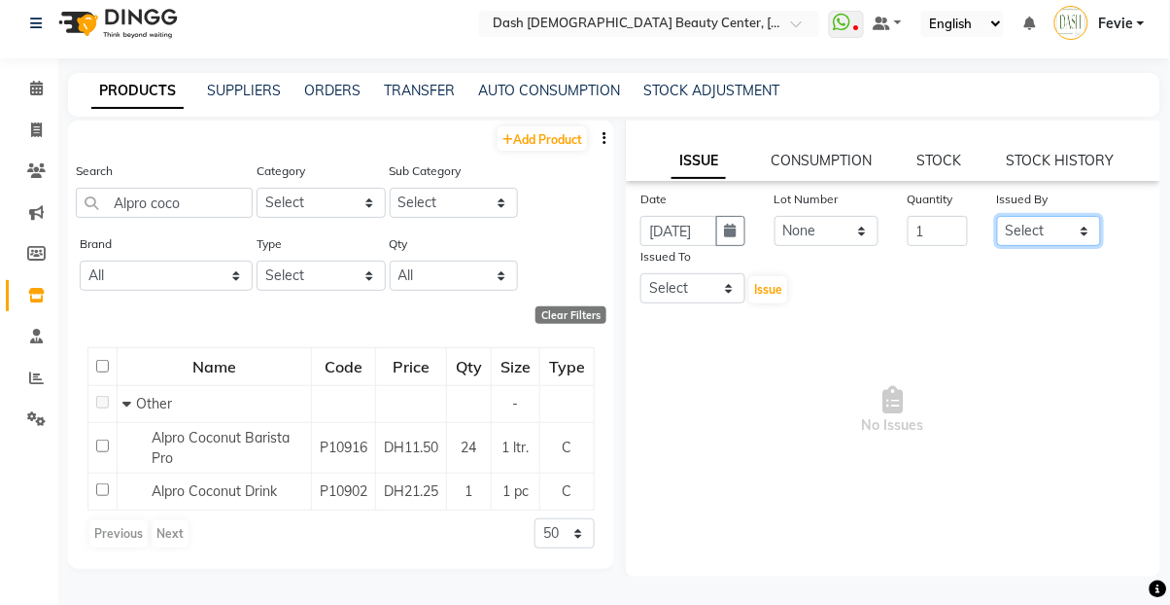
click at [1051, 228] on select "Select [PERSON_NAME] [PERSON_NAME] [PERSON_NAME] [PERSON_NAME] [PERSON_NAME] [P…" at bounding box center [1049, 231] width 105 height 30
select select "81096"
click at [997, 216] on select "Select [PERSON_NAME] [PERSON_NAME] [PERSON_NAME] [PERSON_NAME] [PERSON_NAME] [P…" at bounding box center [1049, 231] width 105 height 30
click at [708, 273] on select "Select [PERSON_NAME] [PERSON_NAME] [PERSON_NAME] [PERSON_NAME] [PERSON_NAME] [P…" at bounding box center [693, 288] width 105 height 30
select select "86587"
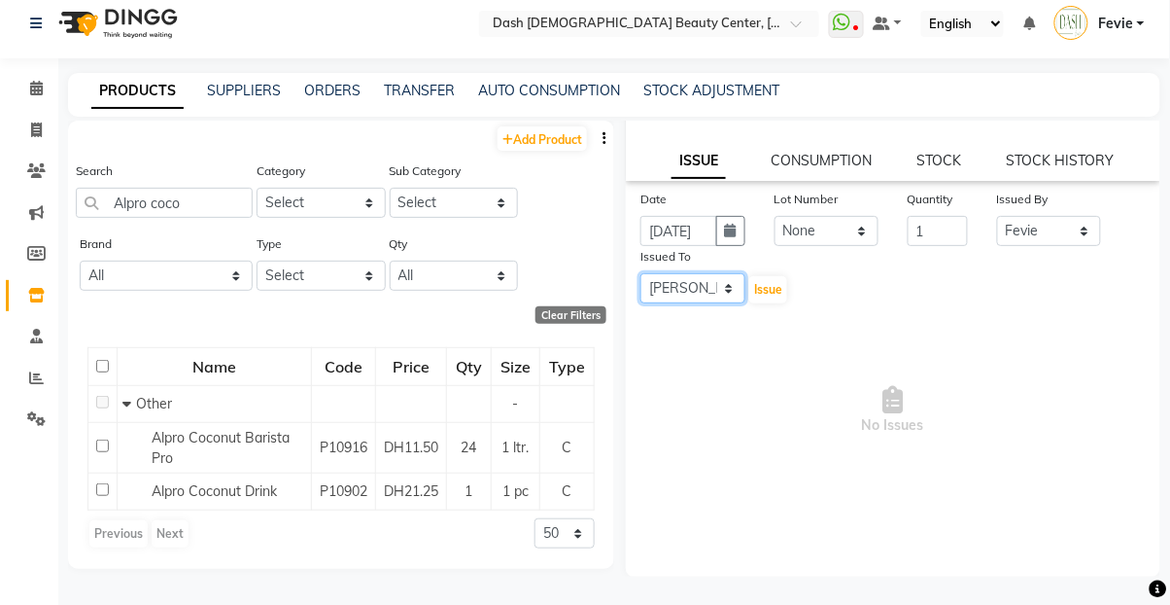
click at [641, 273] on select "Select [PERSON_NAME] [PERSON_NAME] [PERSON_NAME] [PERSON_NAME] [PERSON_NAME] [P…" at bounding box center [693, 288] width 105 height 30
click at [752, 283] on button "Issue" at bounding box center [768, 289] width 38 height 27
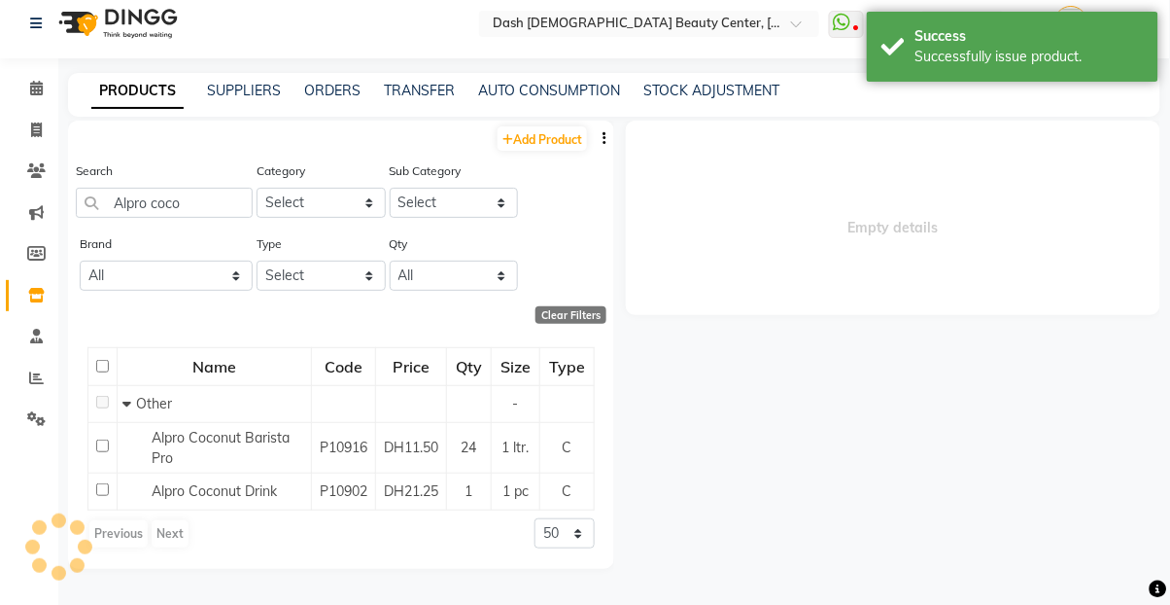
scroll to position [0, 0]
select select
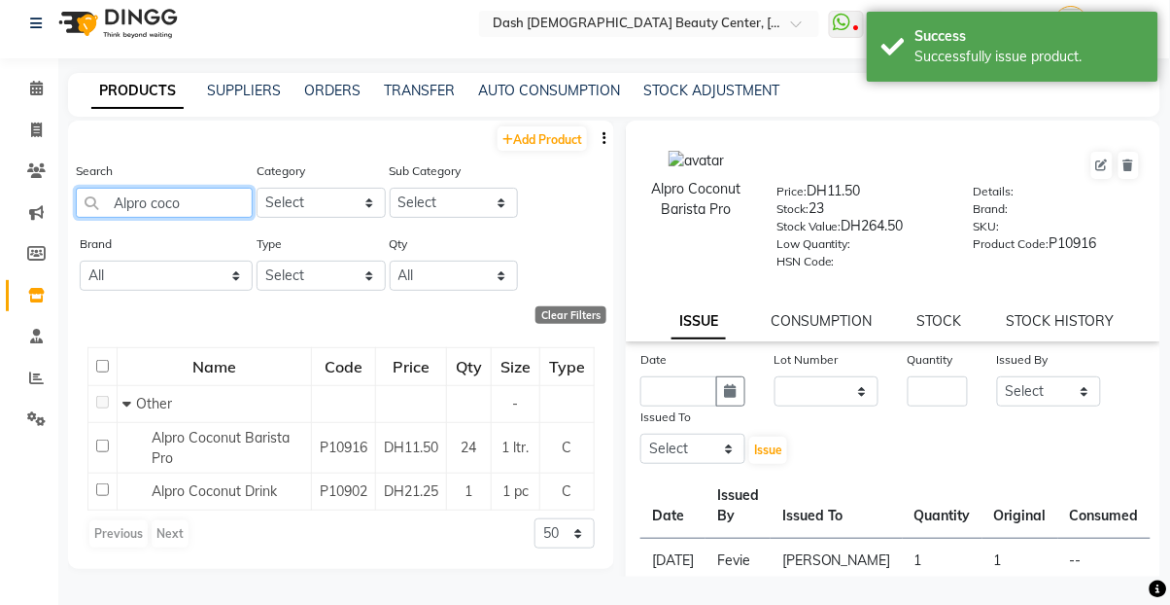
click at [204, 199] on input "Alpro coco" at bounding box center [164, 203] width 177 height 30
type input "A"
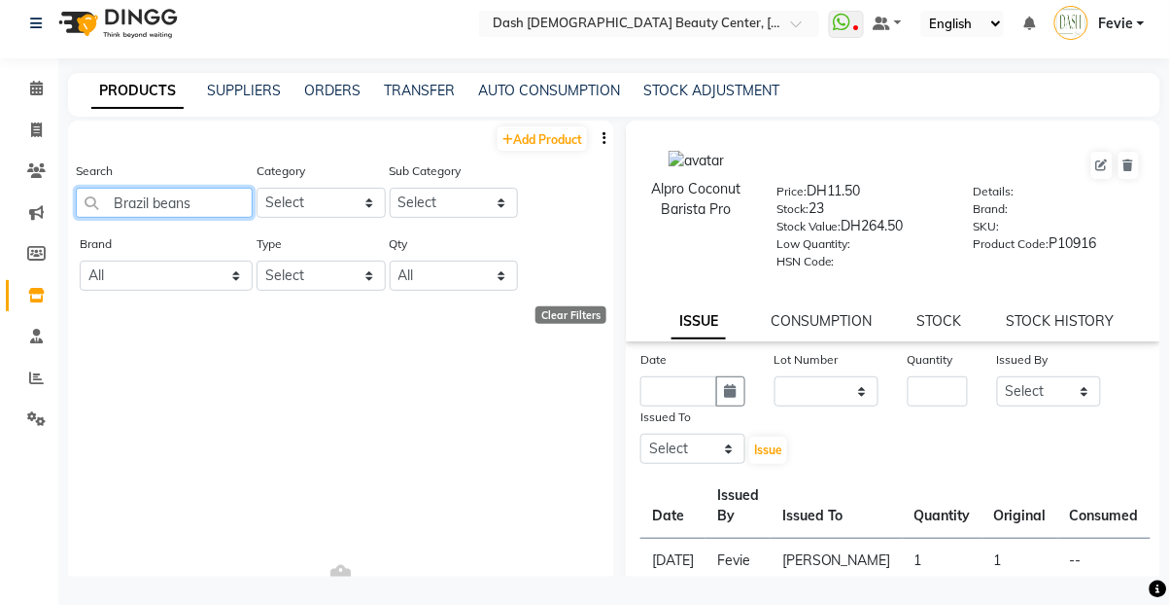
type input "Brazil beans"
